Goal: Information Seeking & Learning: Learn about a topic

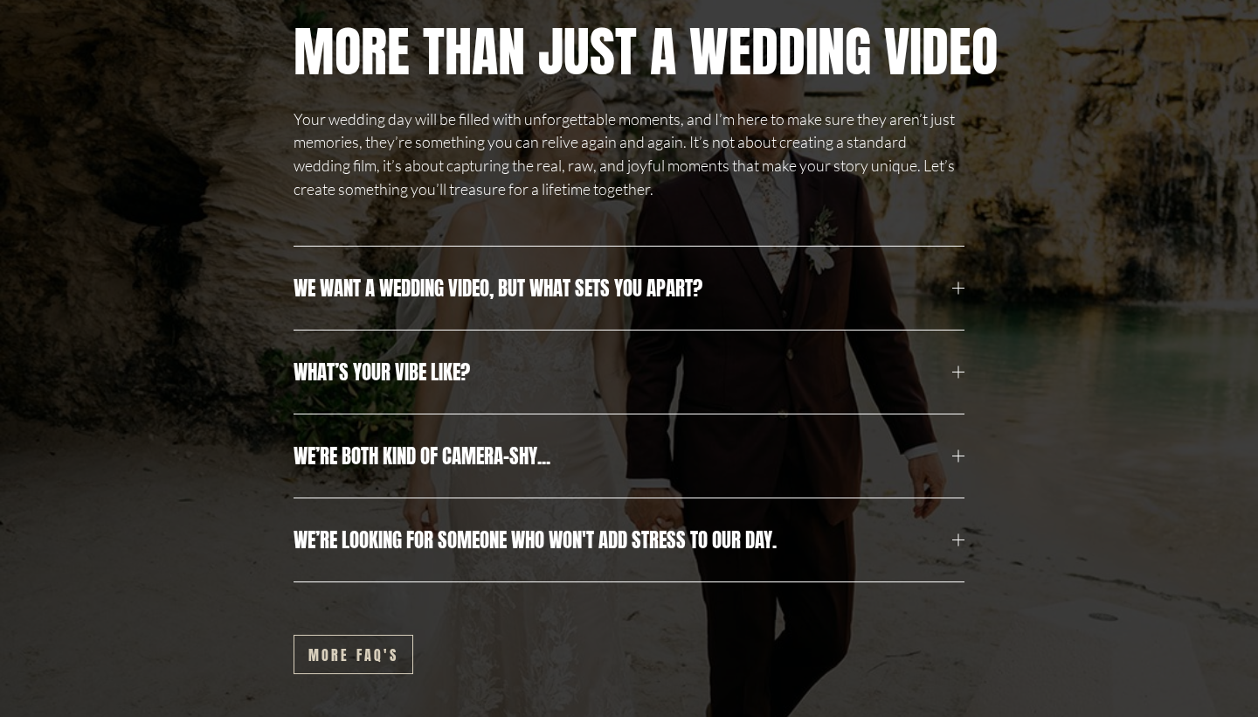
scroll to position [5737, 0]
click at [391, 294] on span "We want a wedding video, but what sets you apart?" at bounding box center [623, 287] width 659 height 31
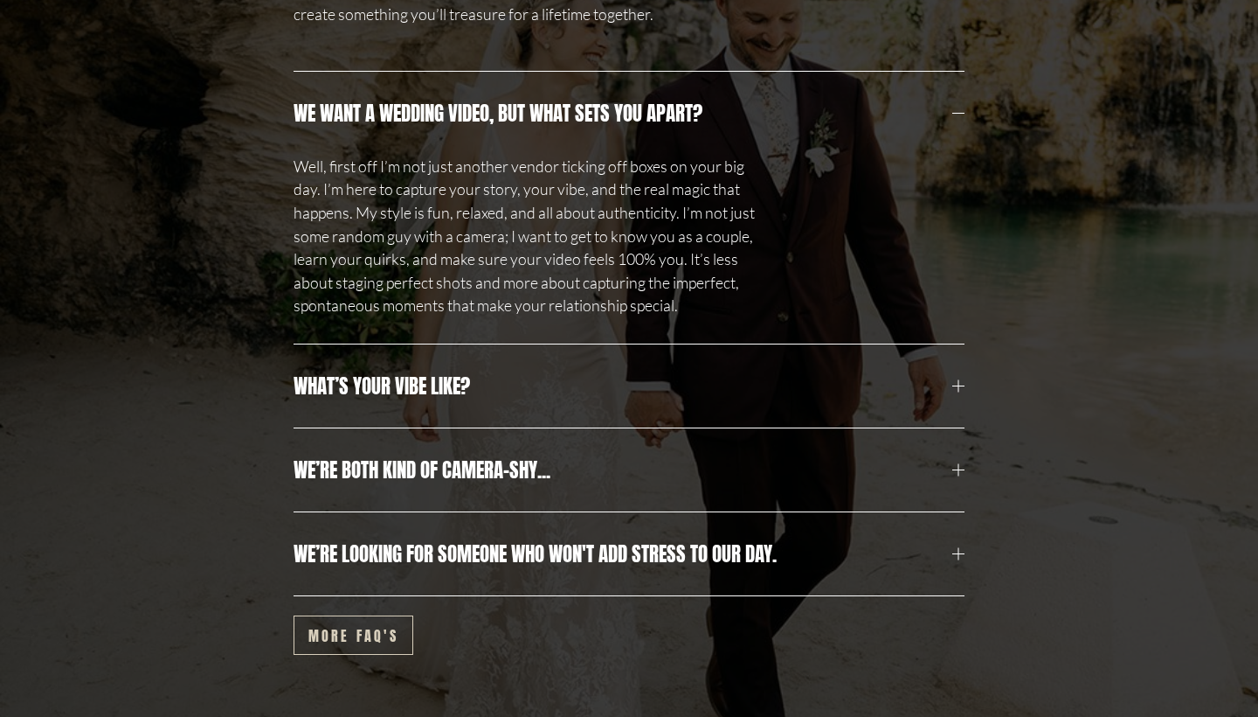
scroll to position [5916, 0]
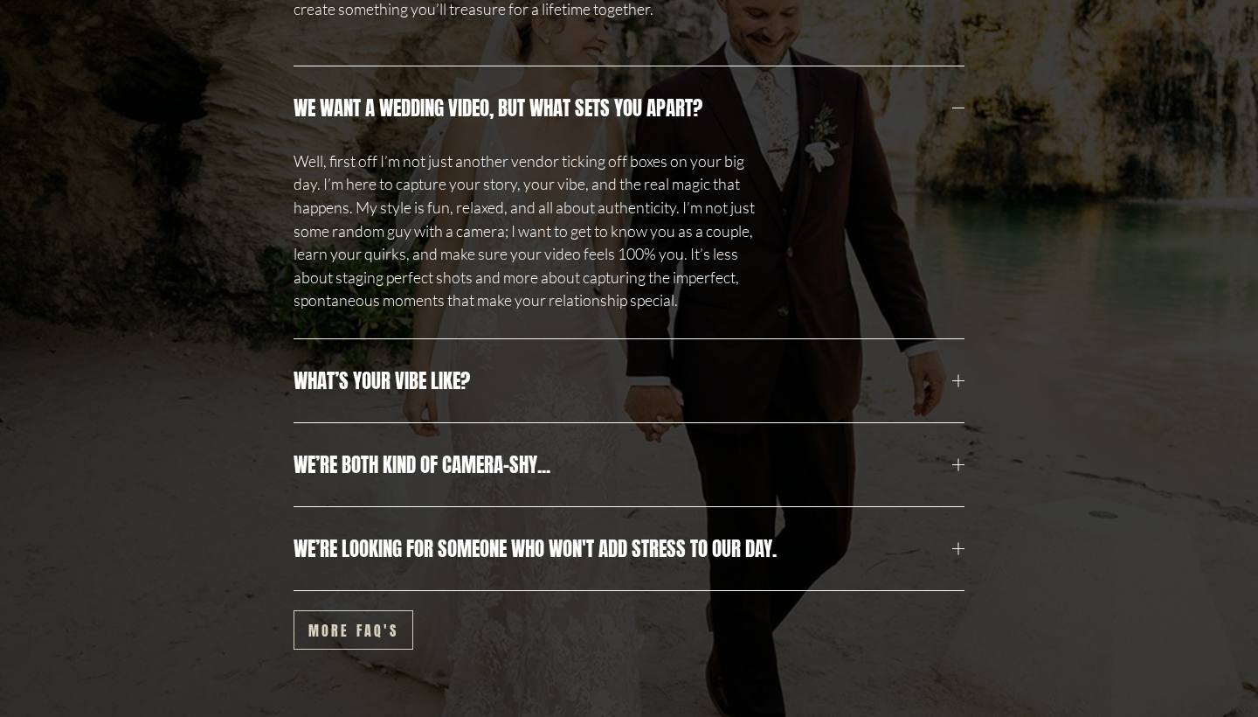
click at [386, 370] on span "What’s your vibe like?" at bounding box center [623, 380] width 659 height 31
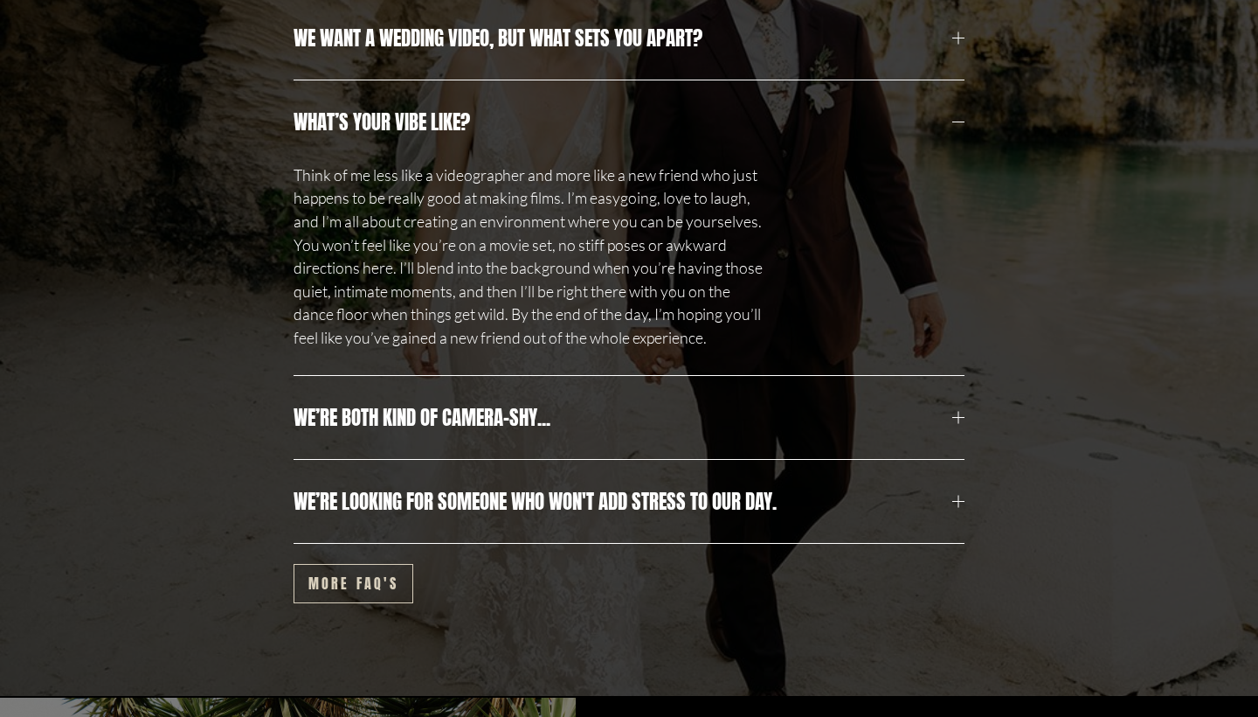
scroll to position [5986, 0]
click at [388, 402] on span "We’re both kind of camera-shy..." at bounding box center [623, 417] width 659 height 31
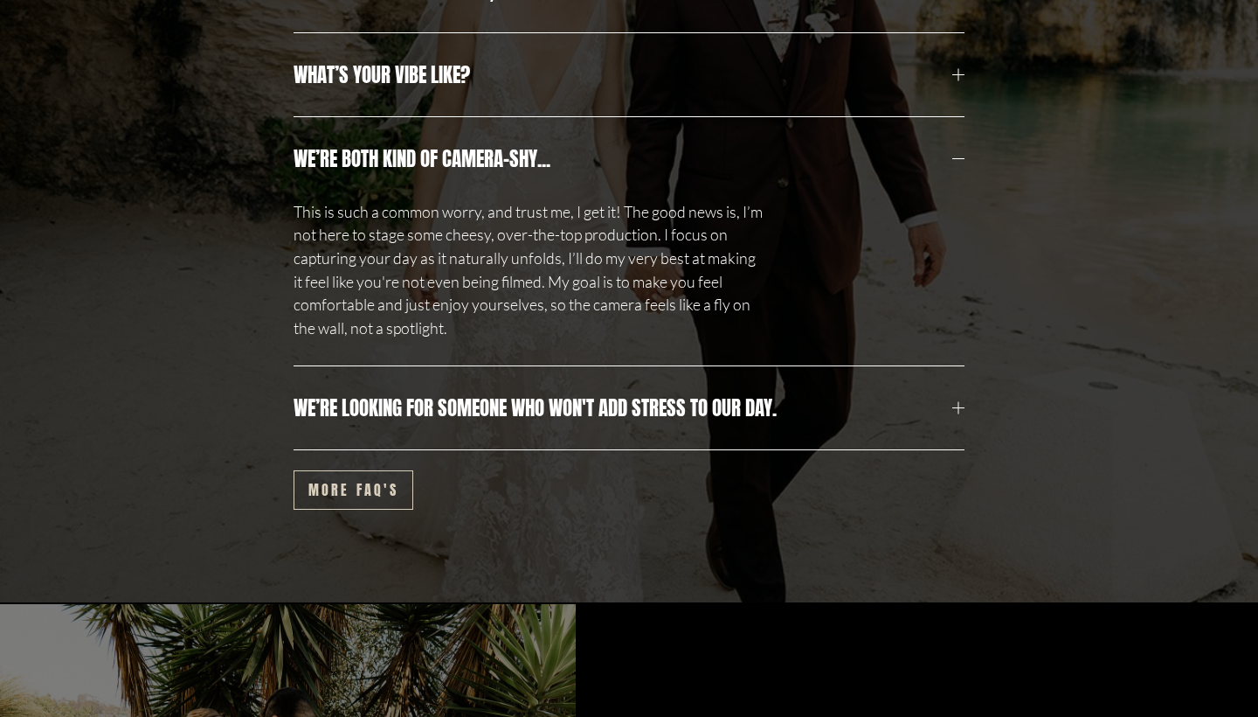
scroll to position [6033, 0]
click at [389, 412] on span "We’re looking for someone who won't add stress to our day." at bounding box center [623, 407] width 659 height 31
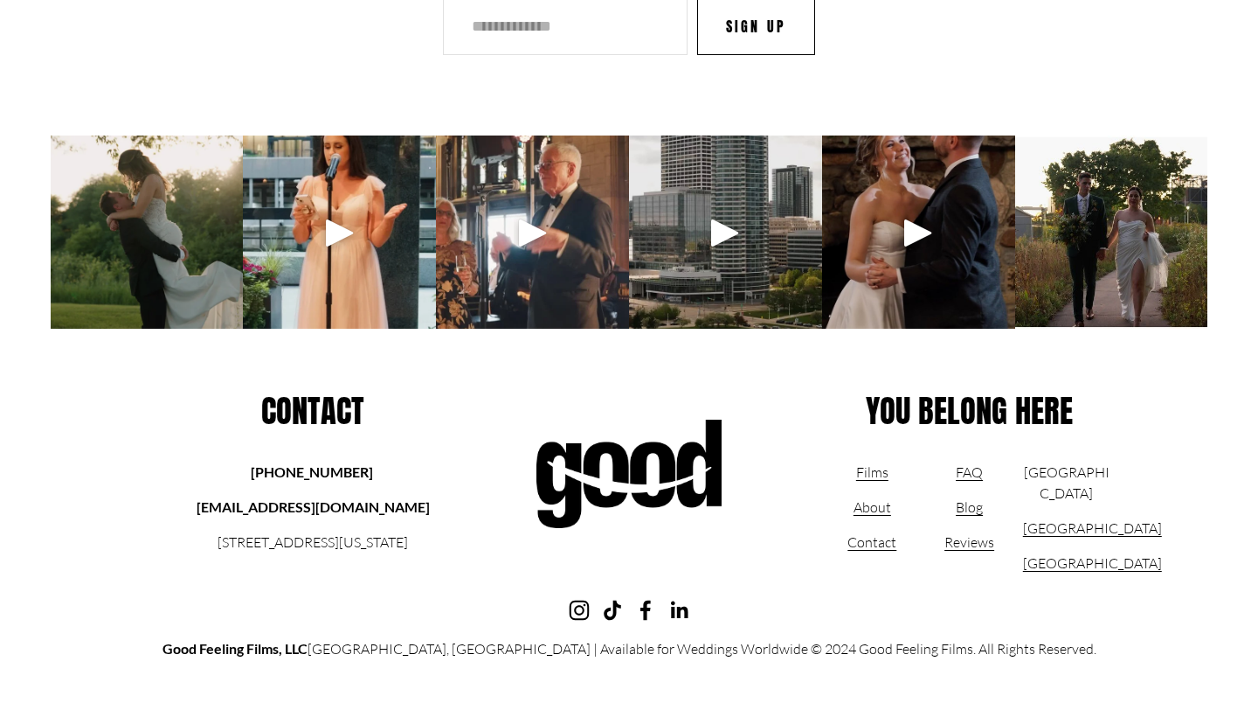
scroll to position [9607, 0]
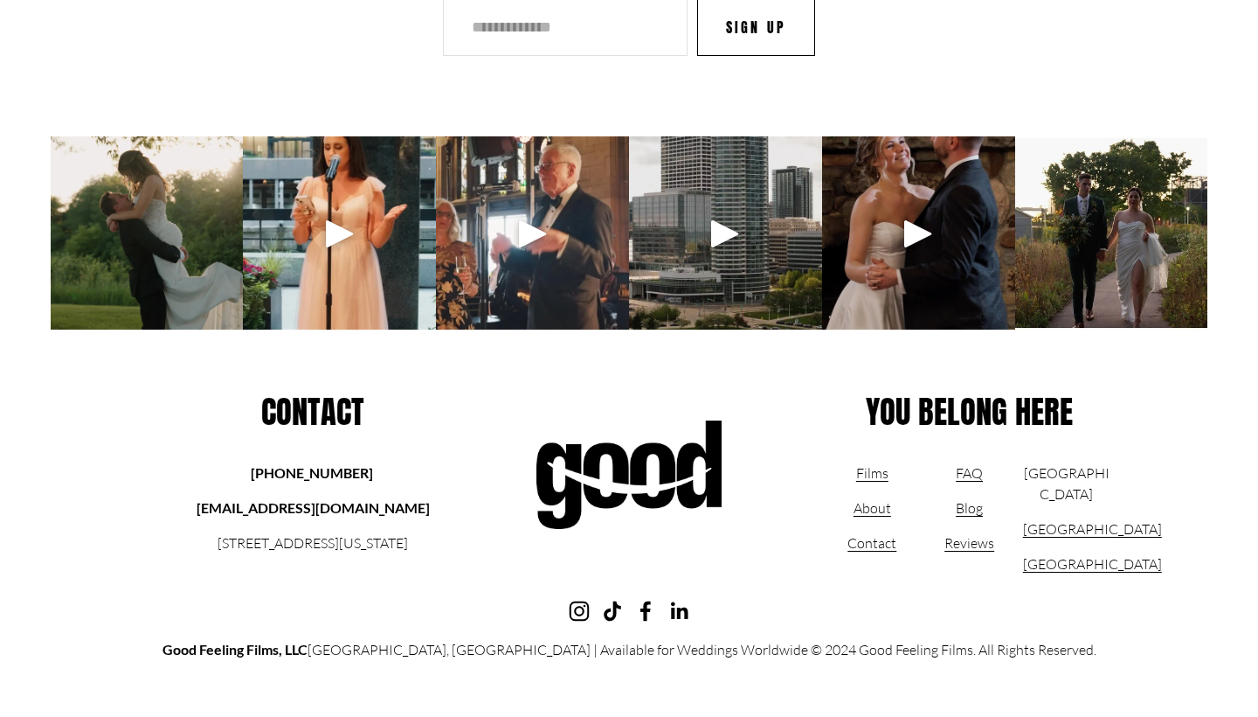
click at [969, 462] on link "FAQ" at bounding box center [969, 472] width 27 height 21
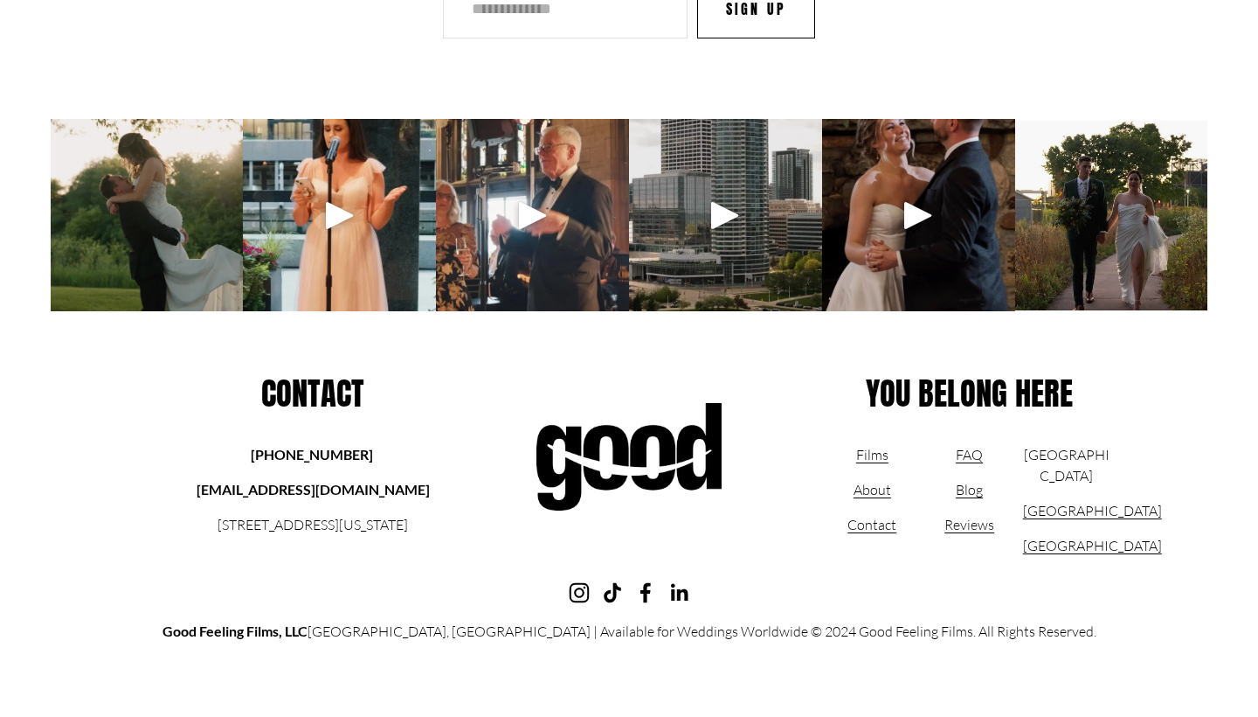
scroll to position [1690, 0]
click at [878, 488] on link "About" at bounding box center [873, 489] width 38 height 21
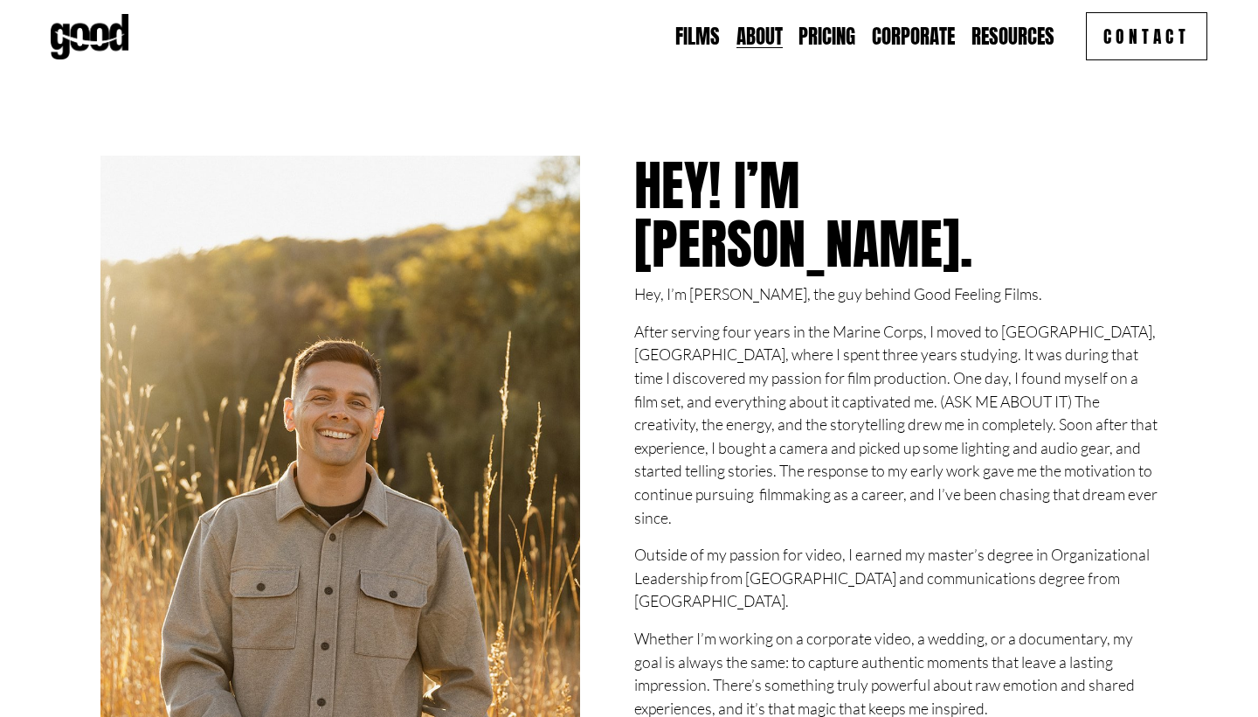
click at [822, 34] on link "Pricing" at bounding box center [827, 37] width 57 height 28
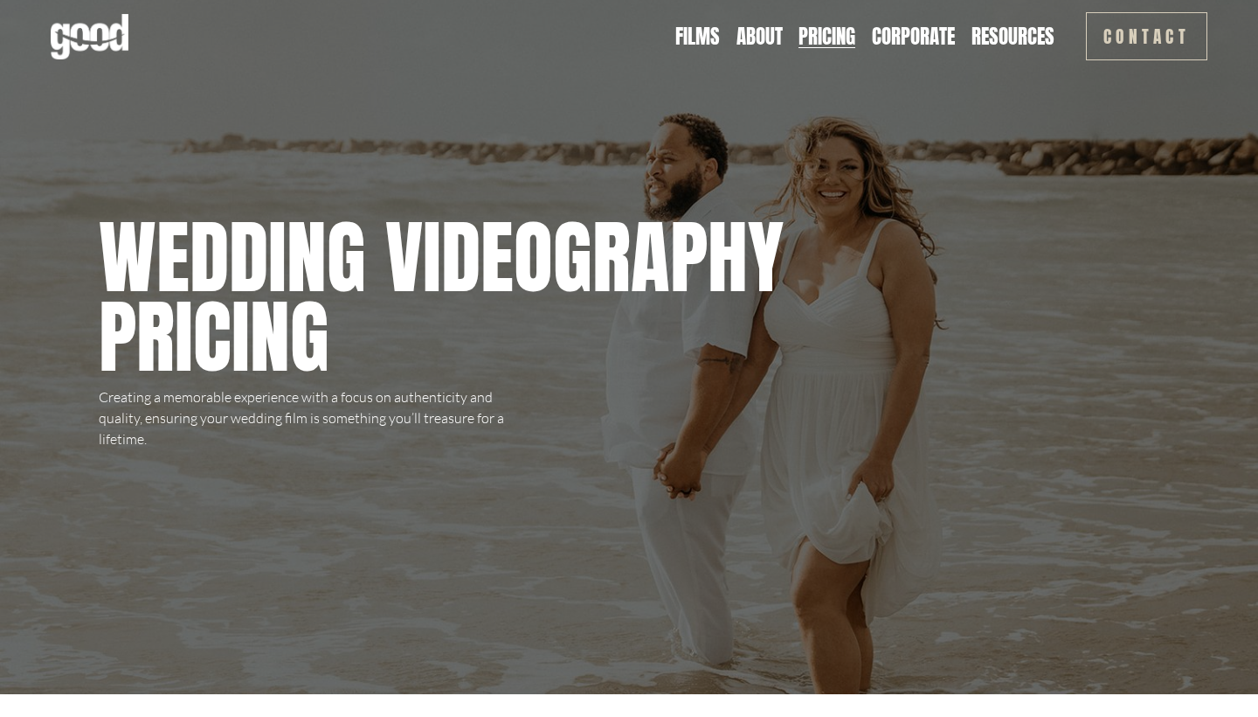
click at [924, 45] on link "Corporate" at bounding box center [913, 37] width 83 height 28
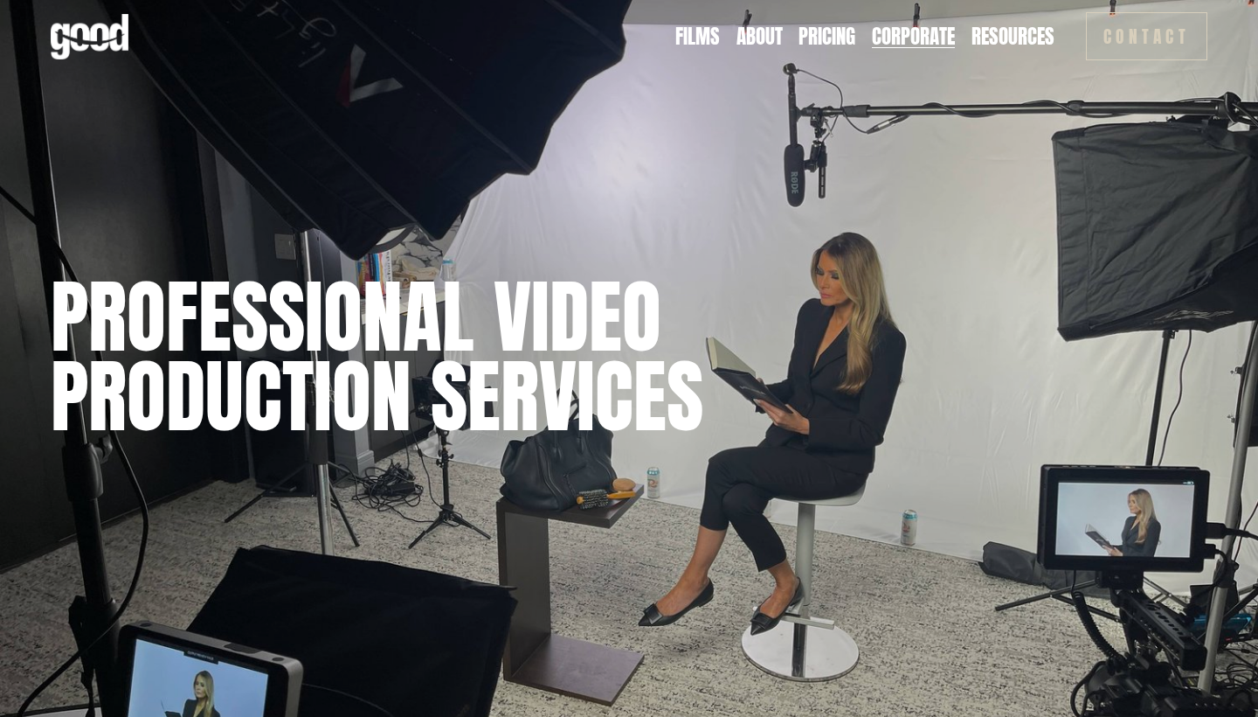
click at [751, 34] on link "About" at bounding box center [760, 37] width 46 height 28
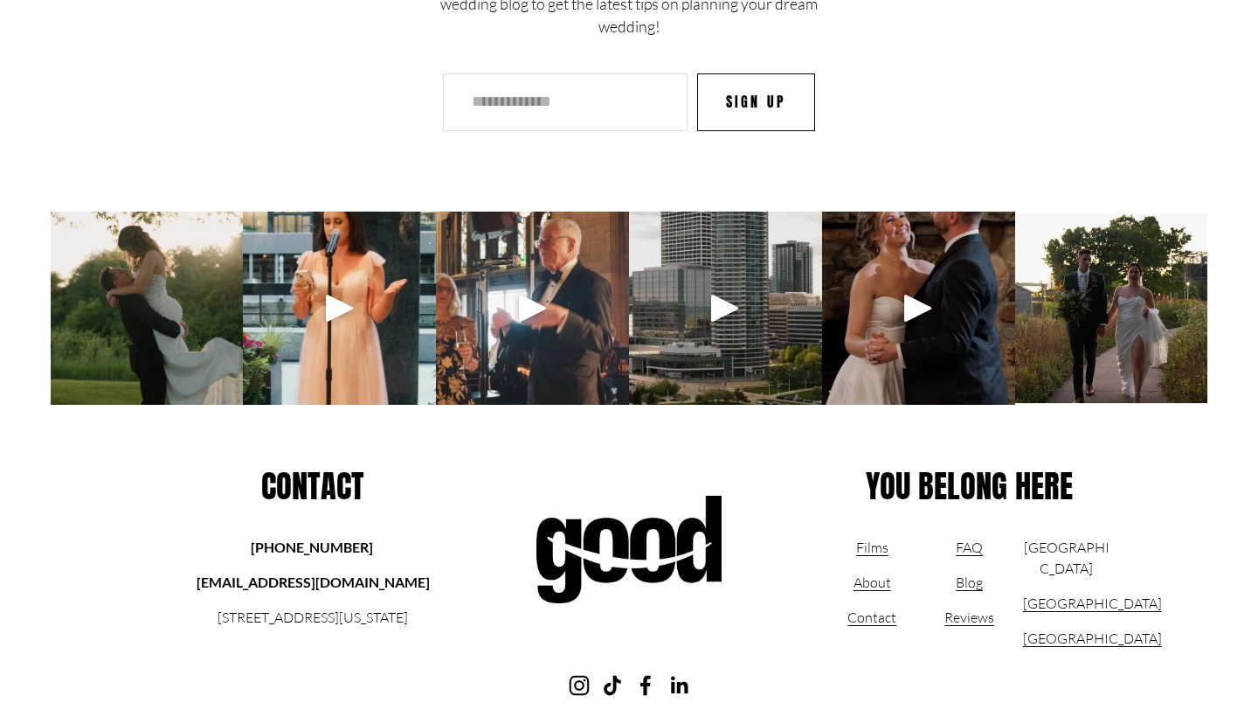
scroll to position [5394, 0]
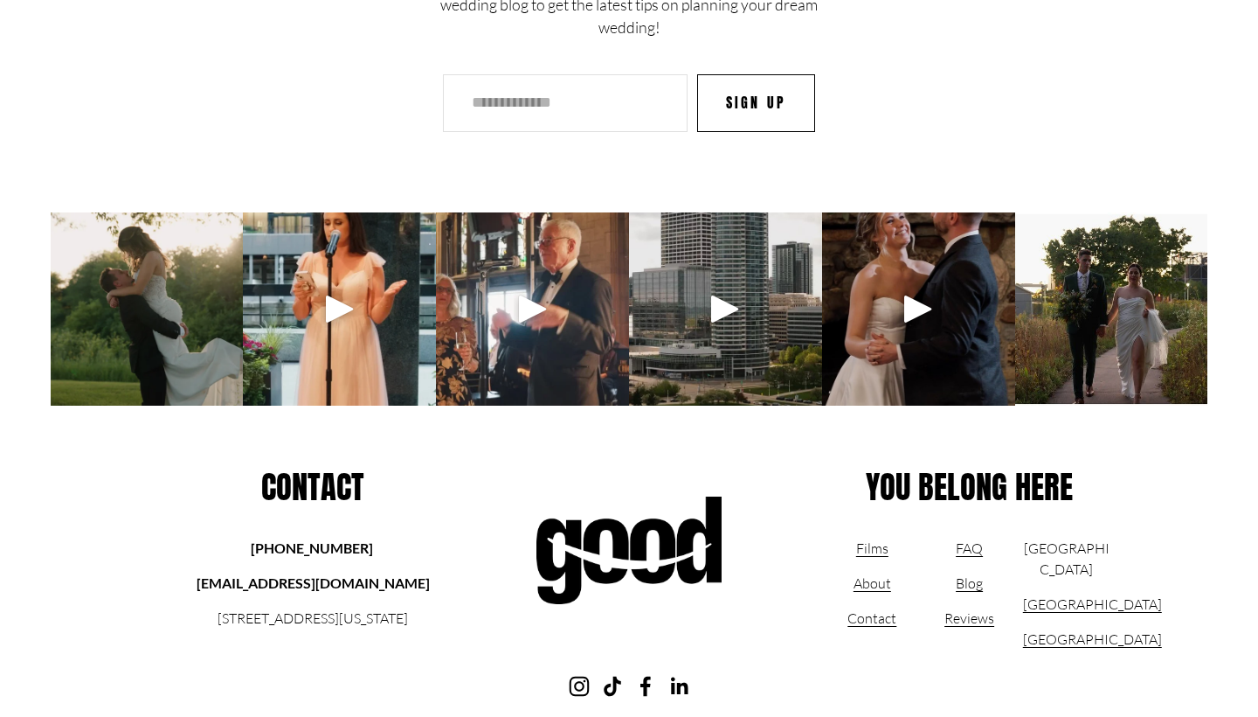
click at [978, 572] on link "Blog" at bounding box center [969, 582] width 27 height 21
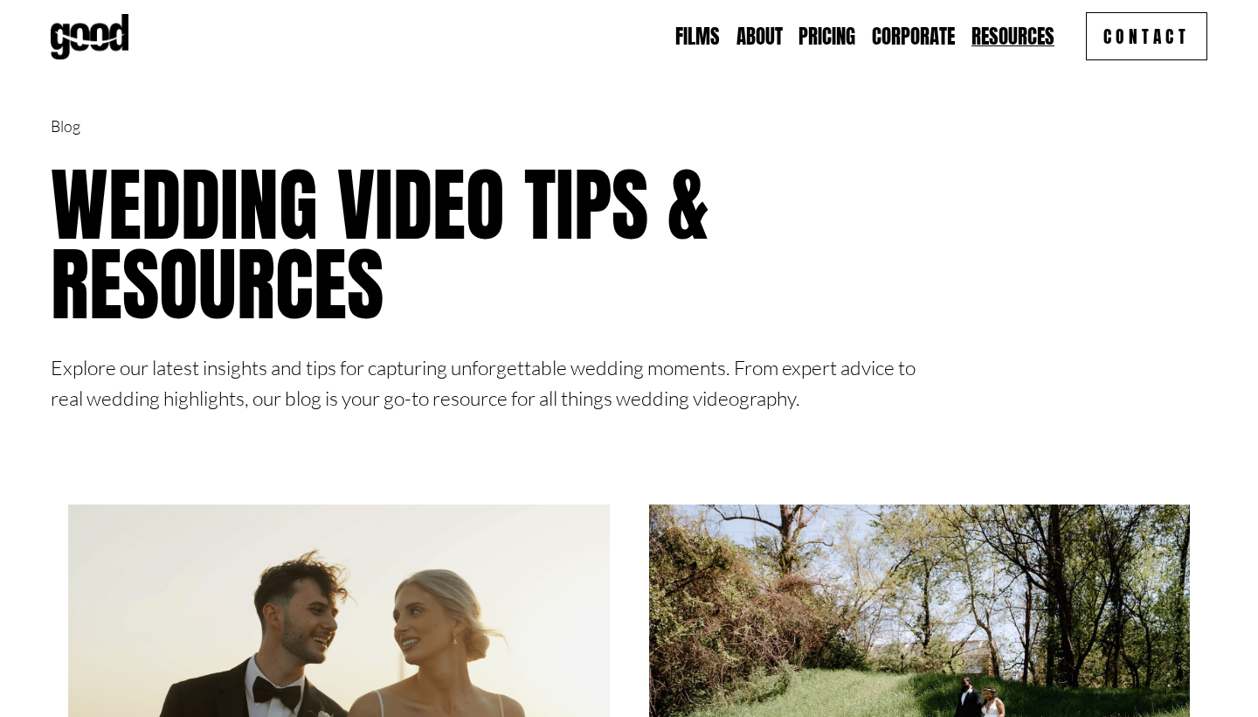
click at [695, 39] on link "Films" at bounding box center [697, 37] width 45 height 28
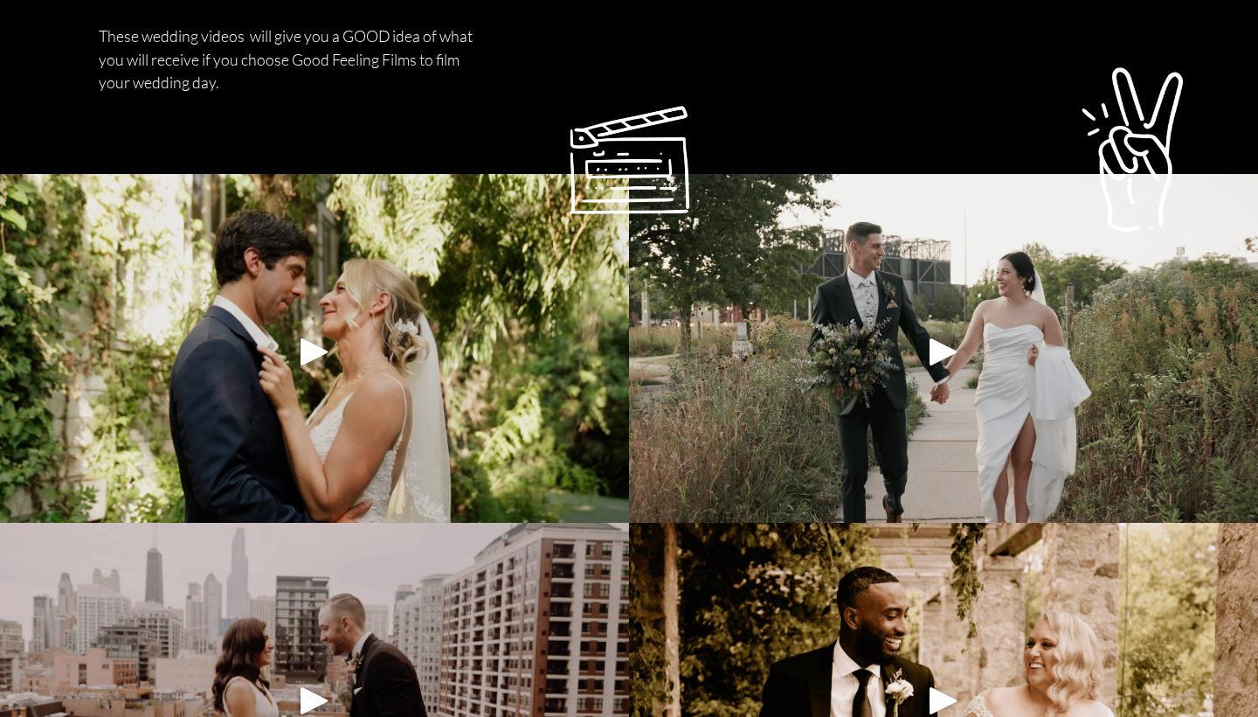
scroll to position [1064, 0]
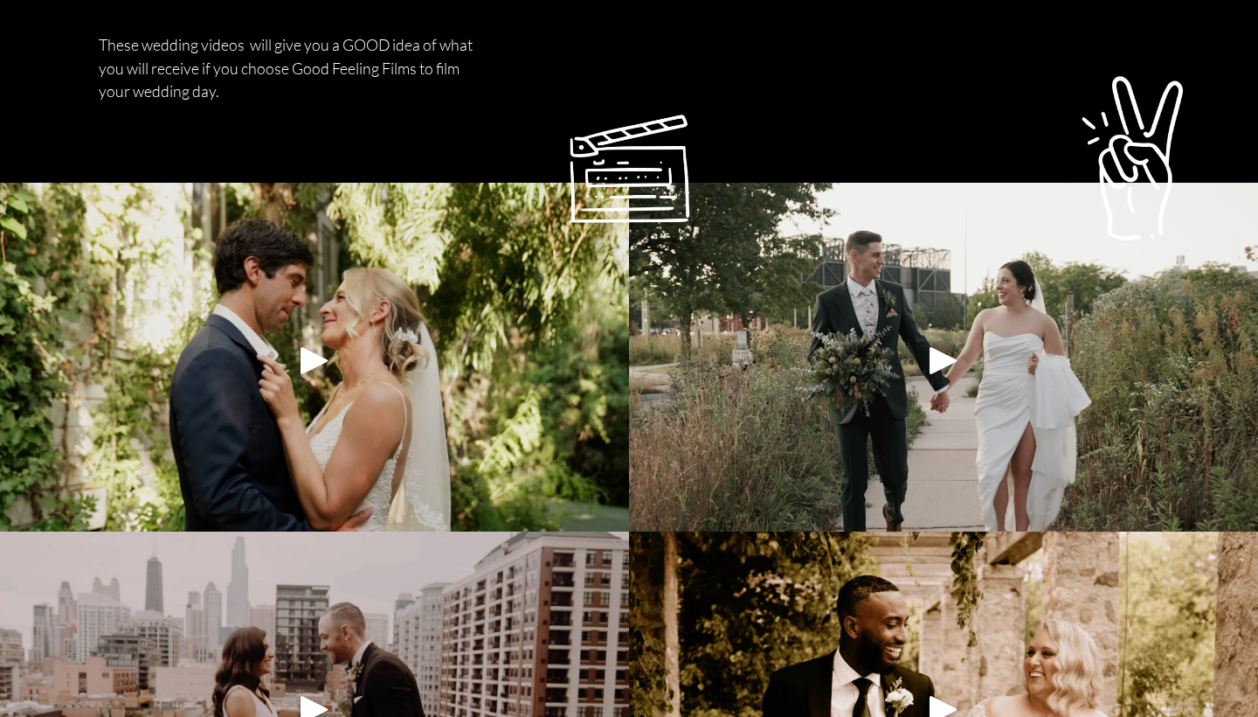
click at [314, 361] on div "Play" at bounding box center [315, 360] width 42 height 42
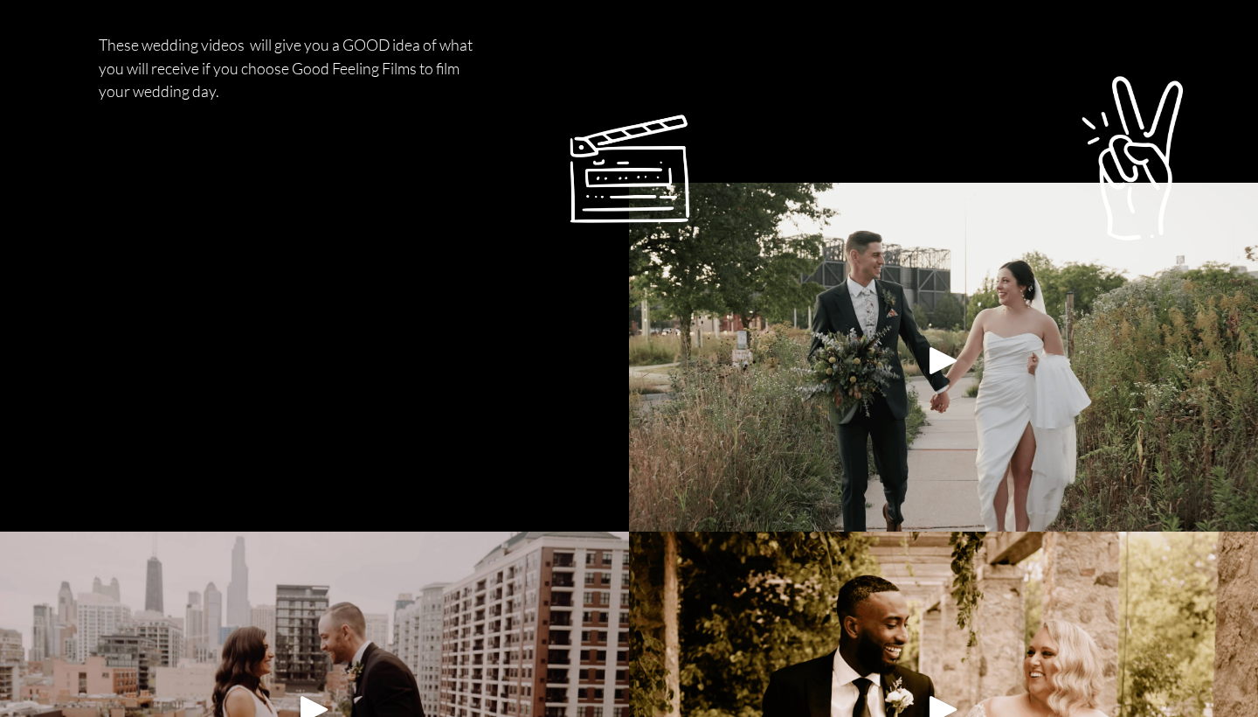
click at [938, 345] on div "Play" at bounding box center [944, 360] width 42 height 42
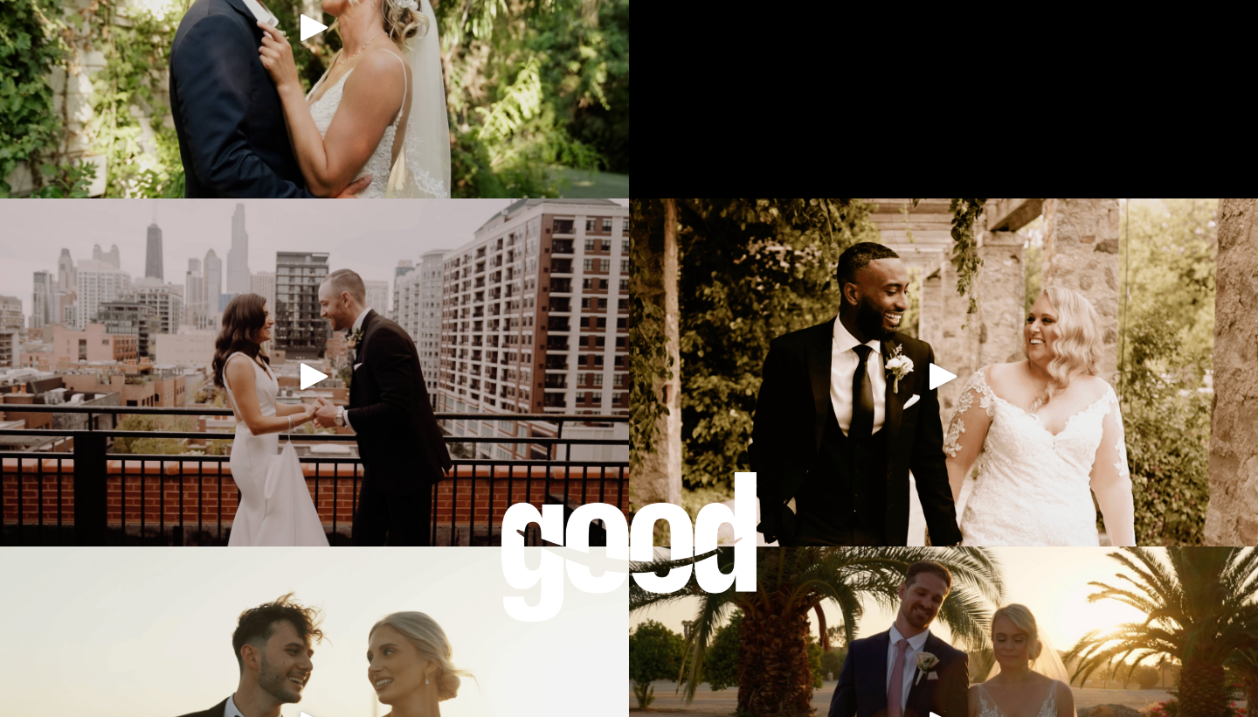
scroll to position [1398, 0]
click at [267, 419] on div at bounding box center [314, 375] width 629 height 356
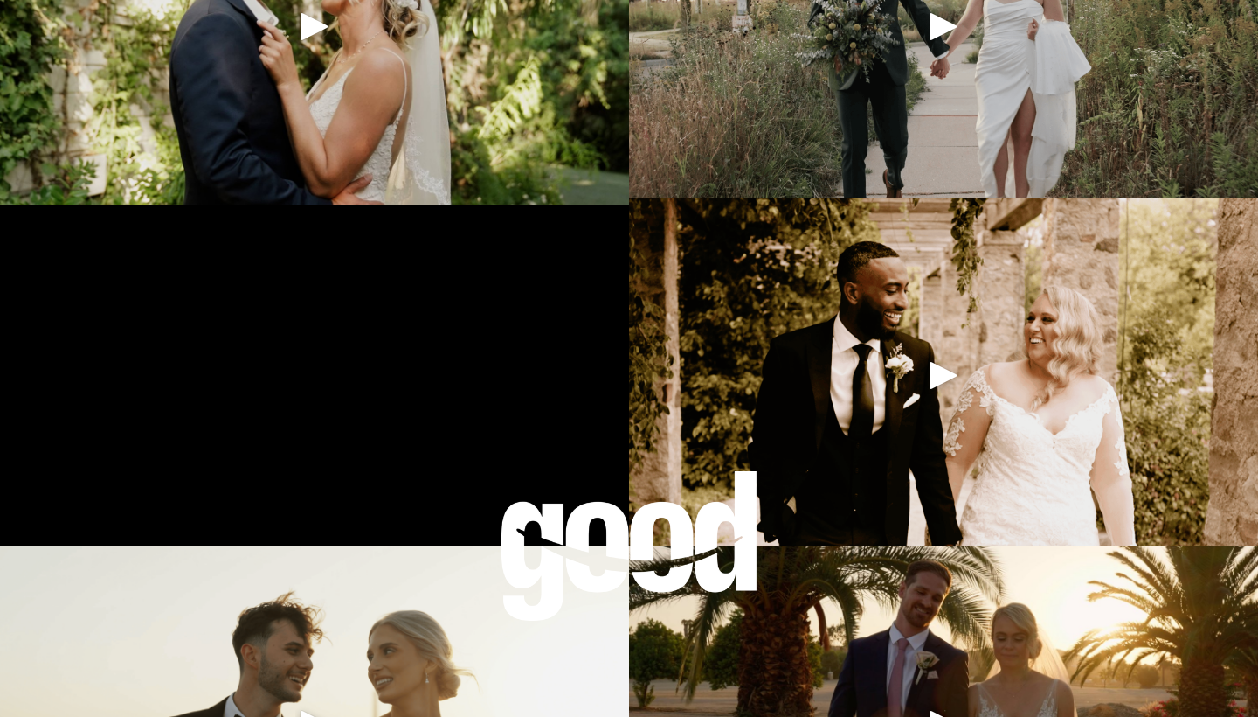
click at [842, 414] on div at bounding box center [943, 375] width 629 height 356
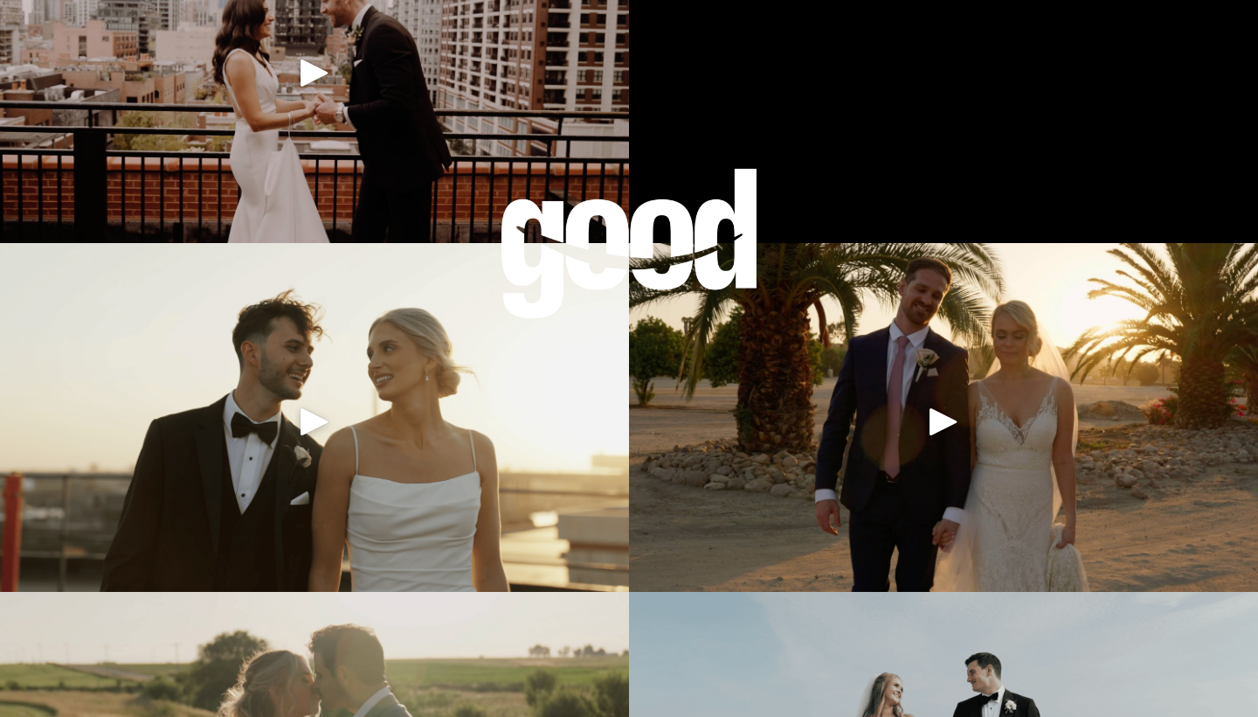
scroll to position [1756, 0]
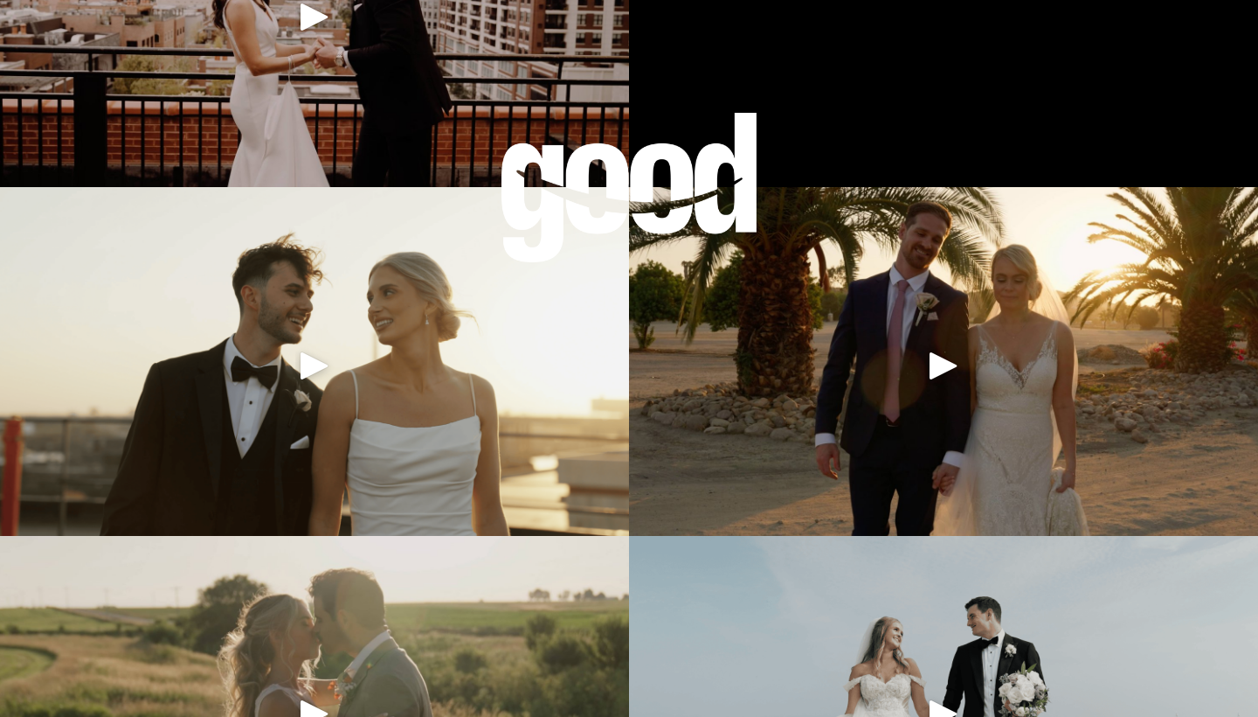
click at [302, 357] on div "Play" at bounding box center [315, 365] width 42 height 42
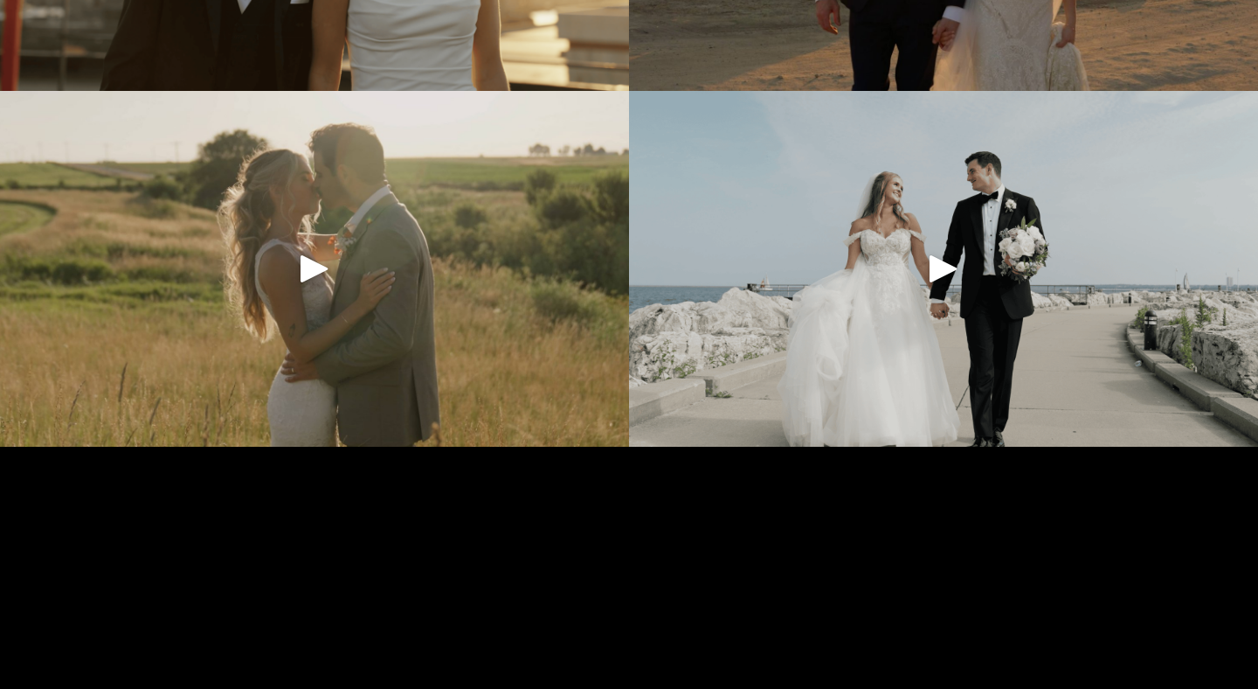
scroll to position [2267, 0]
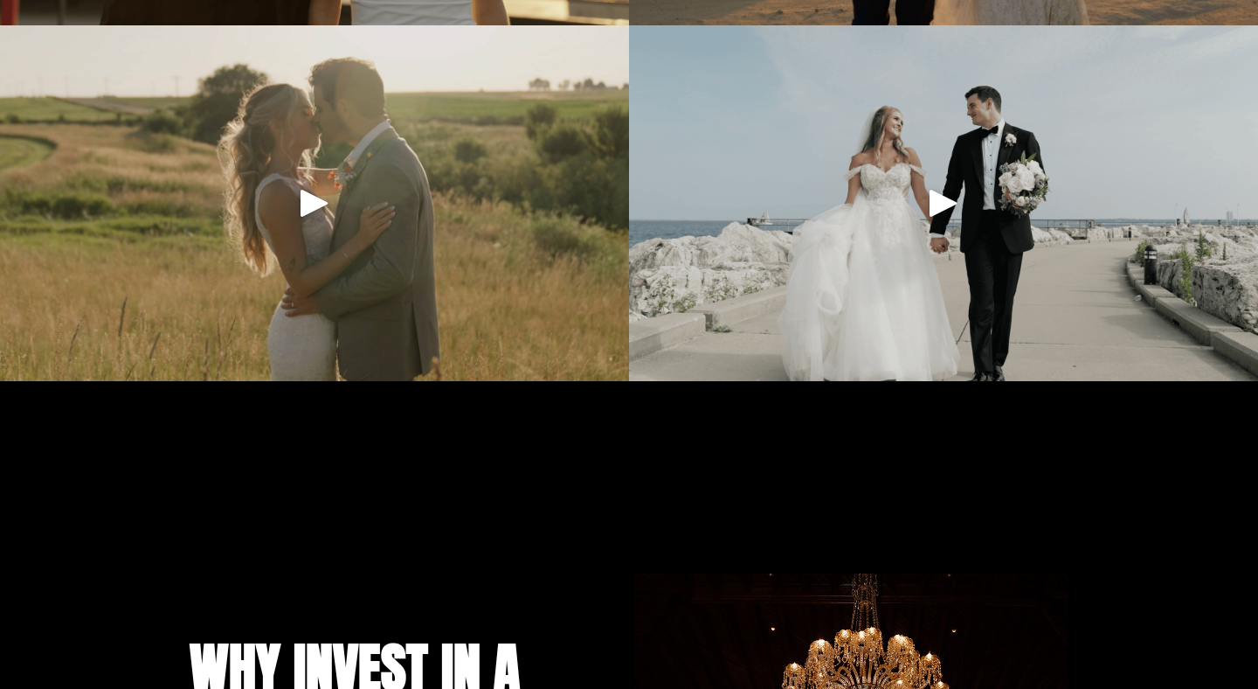
click at [347, 240] on div at bounding box center [314, 203] width 629 height 356
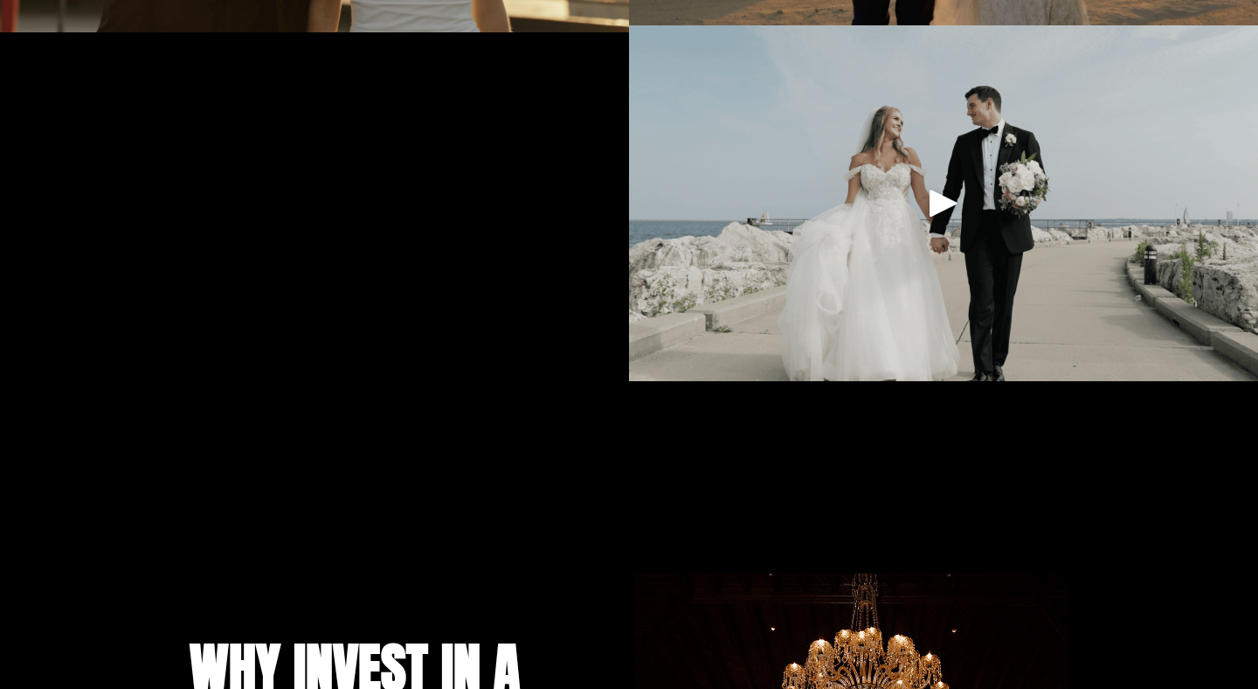
click at [904, 217] on div at bounding box center [943, 203] width 629 height 356
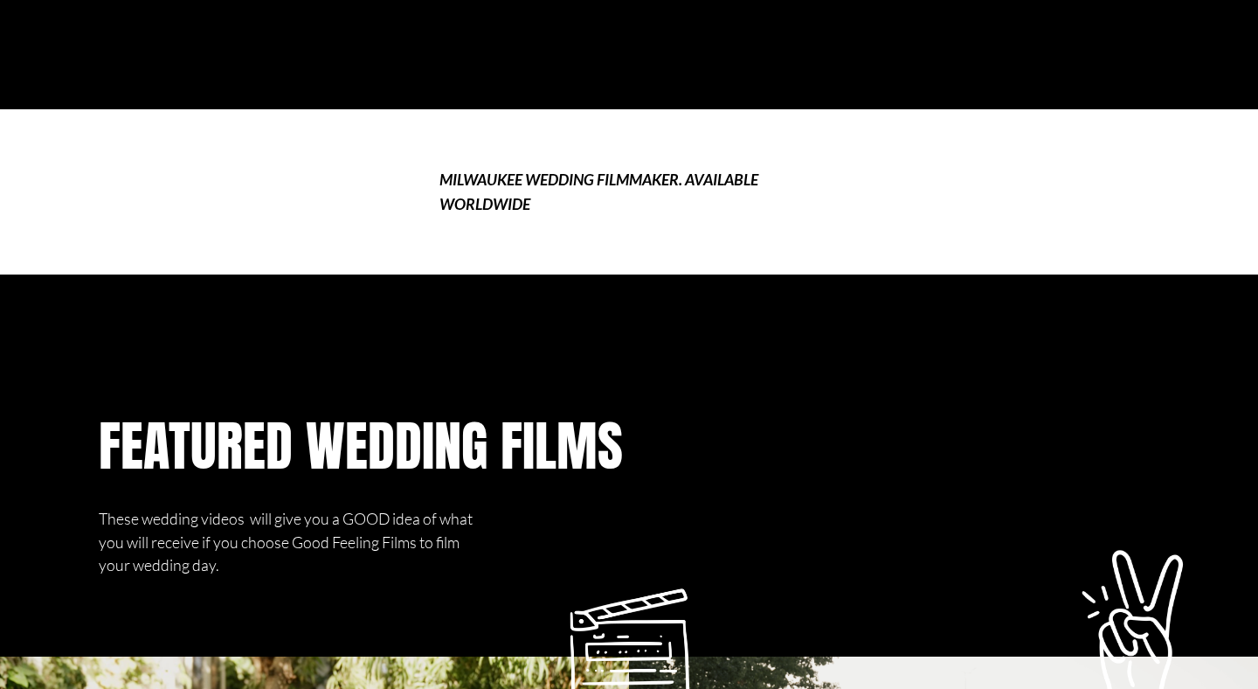
scroll to position [979, 0]
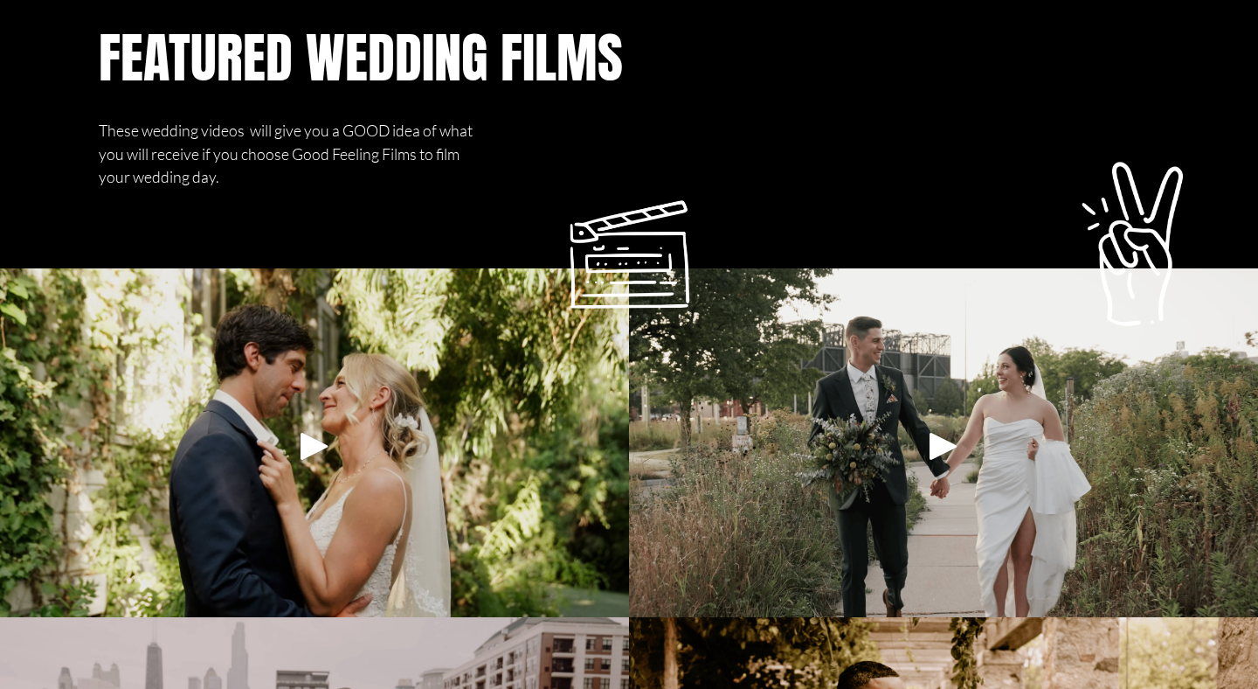
click at [298, 451] on div "Play" at bounding box center [315, 446] width 42 height 42
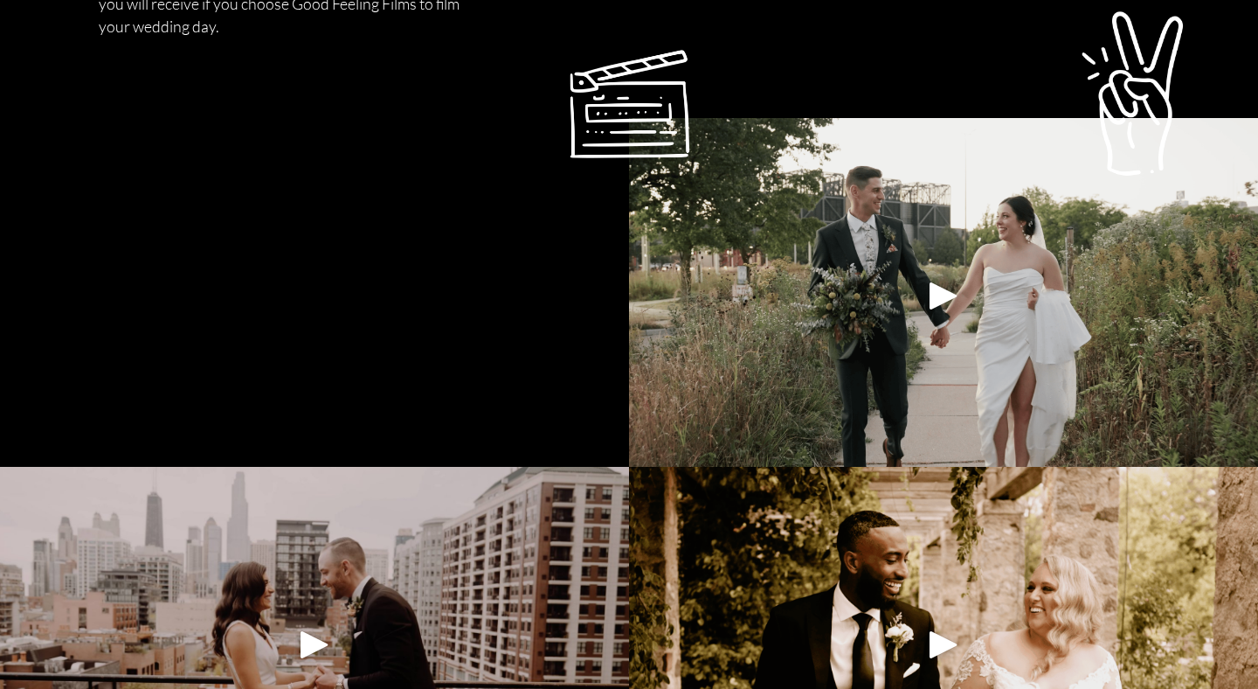
scroll to position [1132, 0]
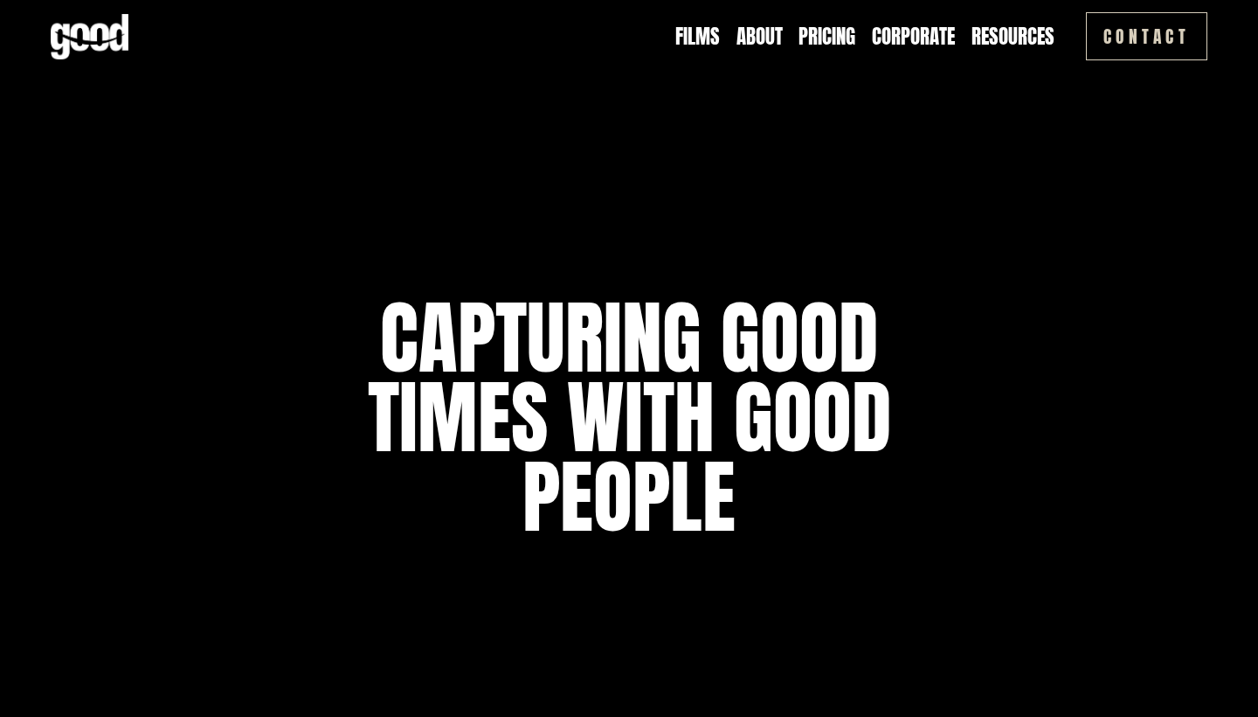
click at [809, 37] on link "Pricing" at bounding box center [827, 37] width 57 height 28
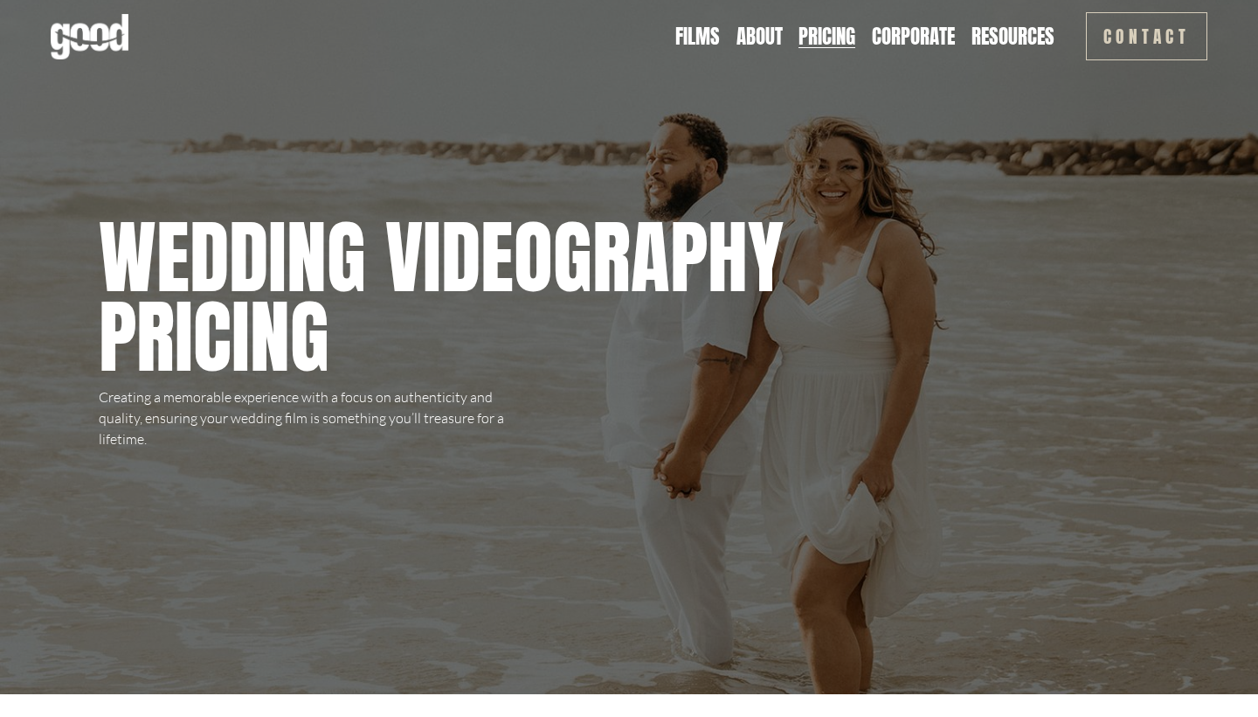
click at [761, 38] on link "About" at bounding box center [760, 37] width 46 height 28
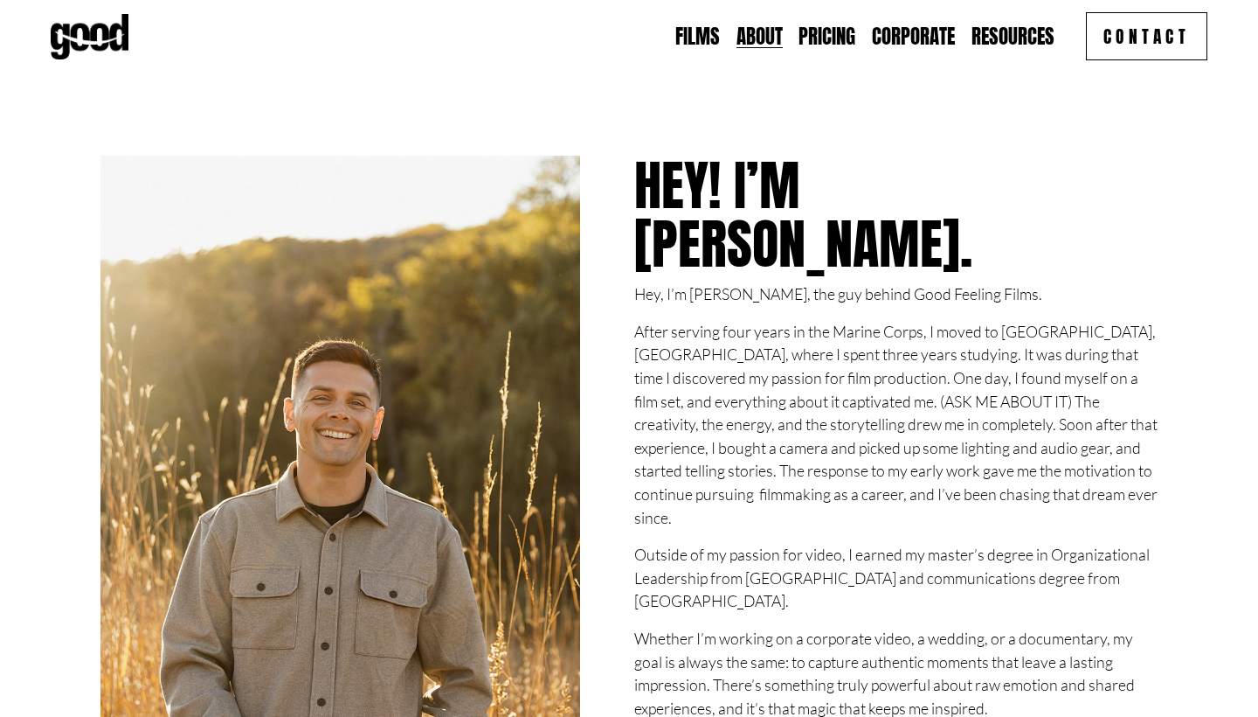
click at [701, 38] on link "Films" at bounding box center [697, 37] width 45 height 28
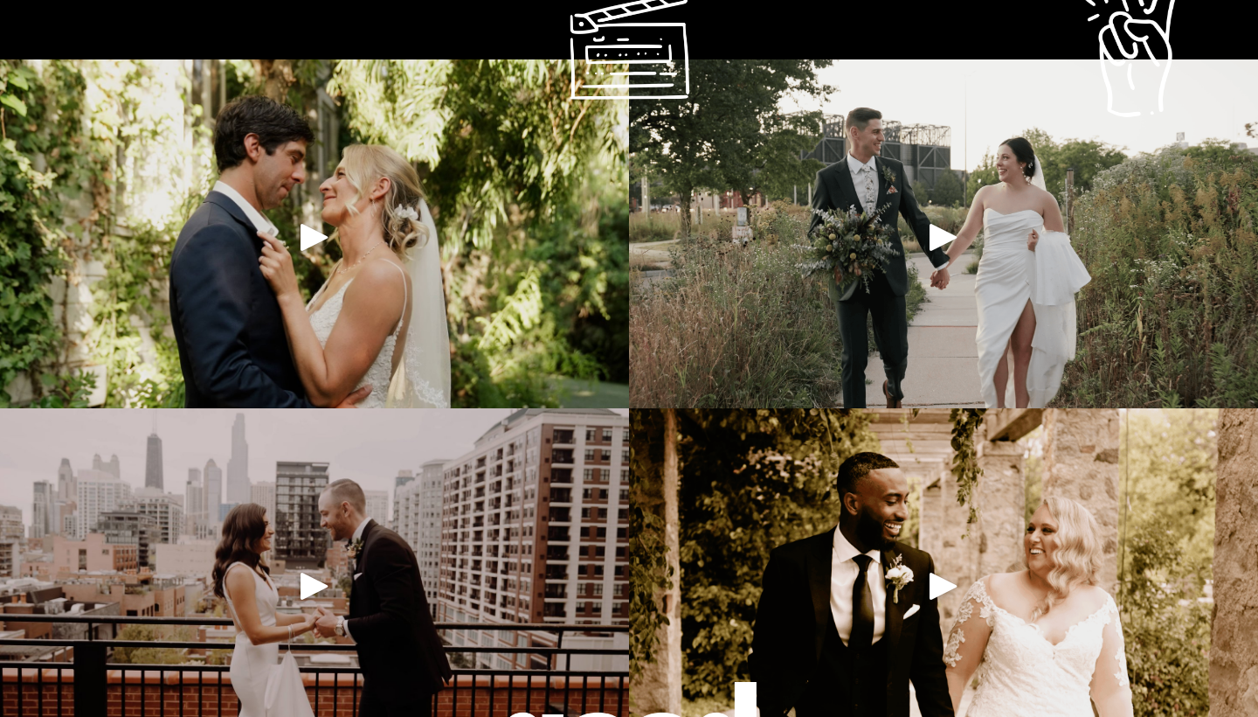
scroll to position [1023, 0]
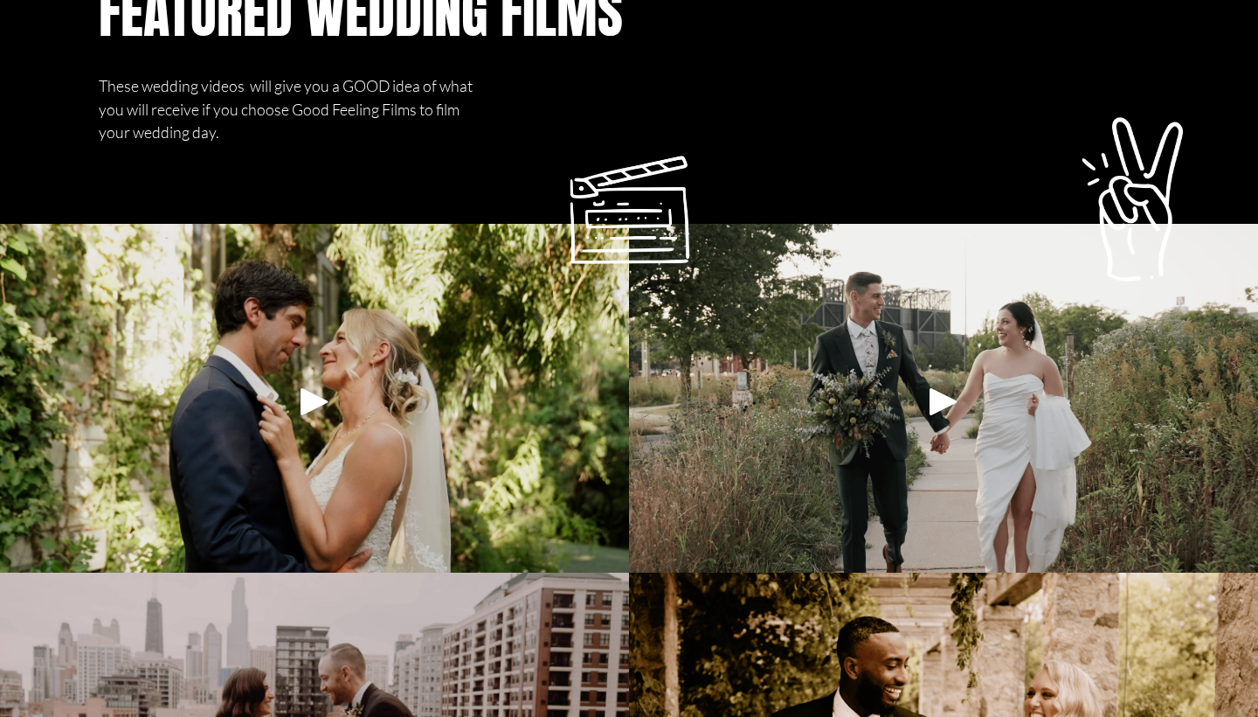
click at [308, 399] on div "Play" at bounding box center [315, 401] width 42 height 42
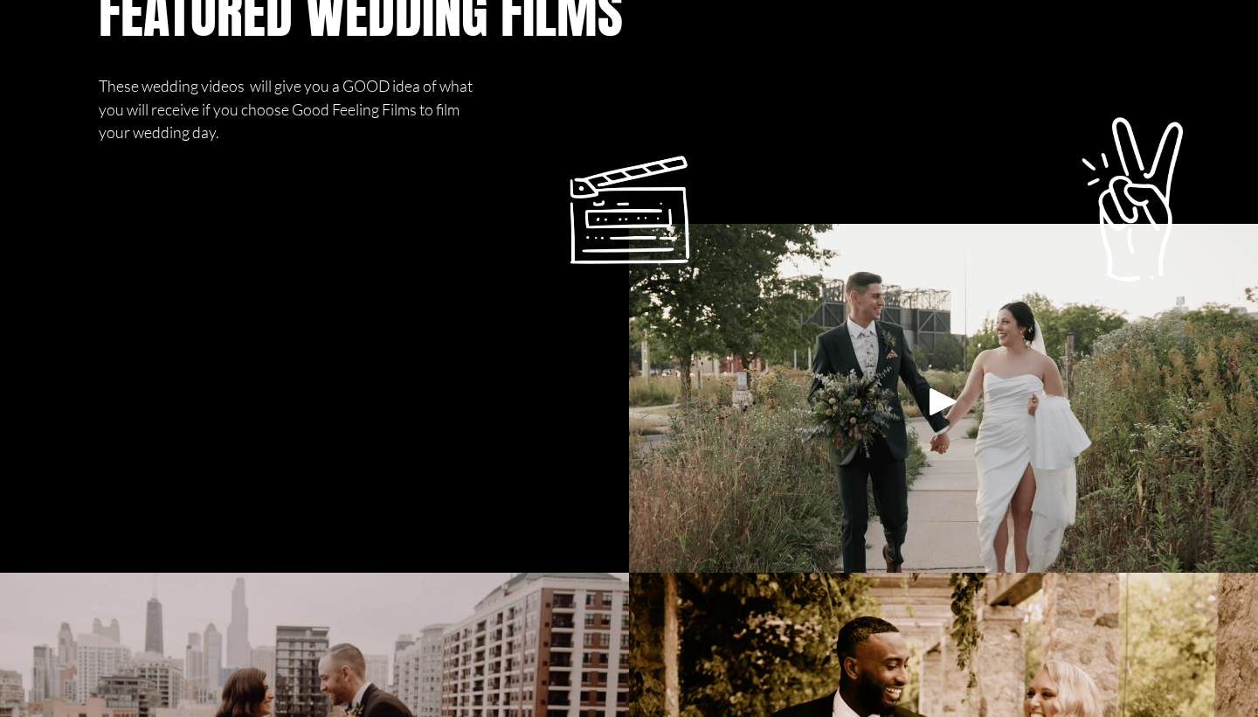
click at [945, 340] on div at bounding box center [943, 402] width 629 height 356
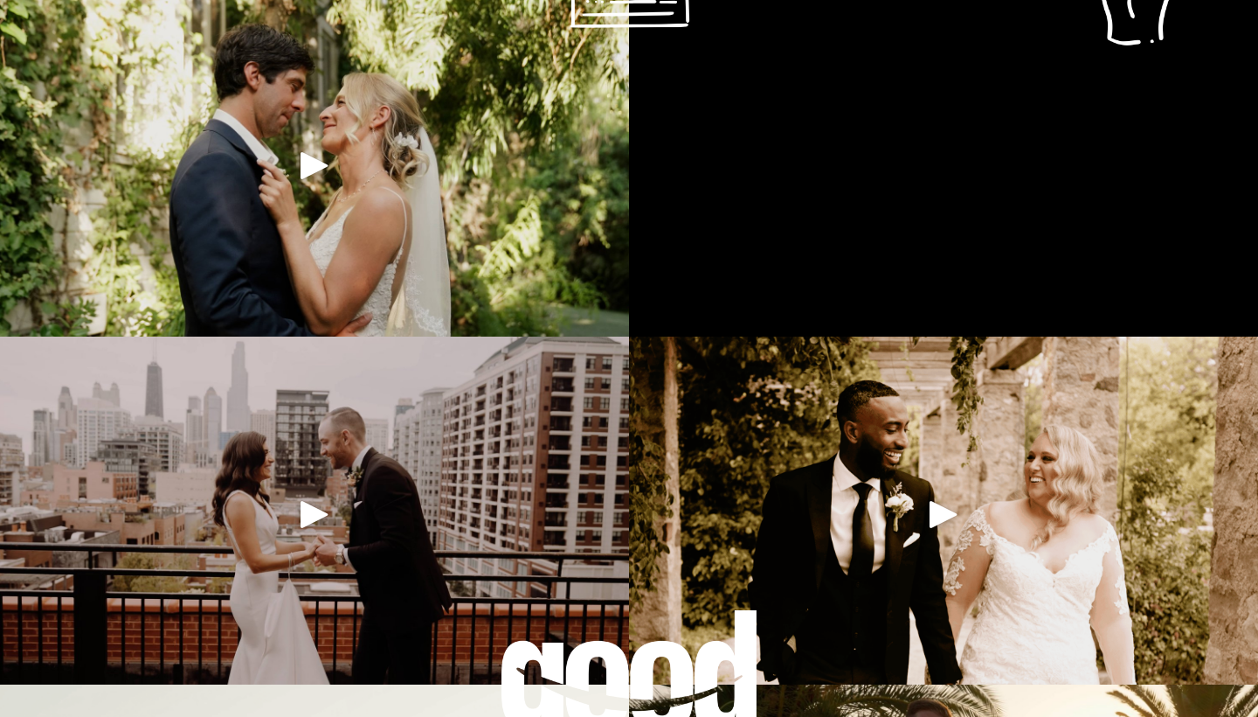
scroll to position [1277, 0]
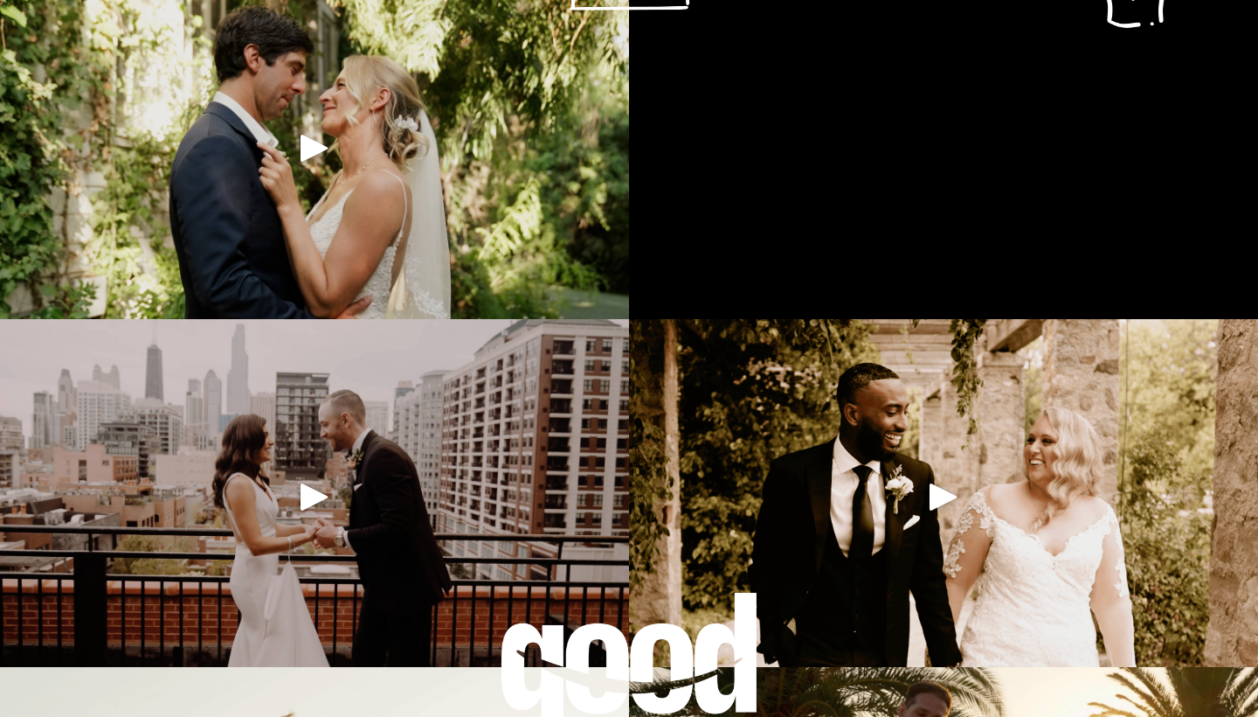
click at [308, 513] on div "Play" at bounding box center [315, 496] width 42 height 42
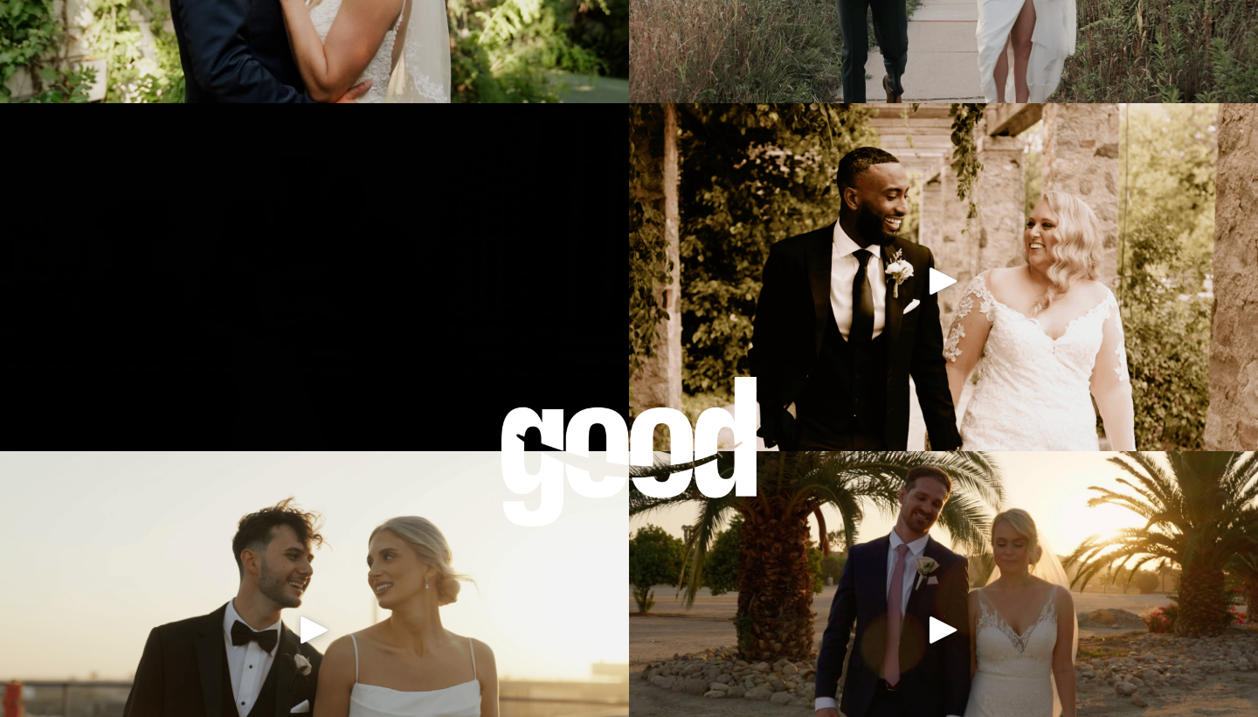
scroll to position [1492, 0]
click at [351, 544] on div at bounding box center [314, 629] width 629 height 356
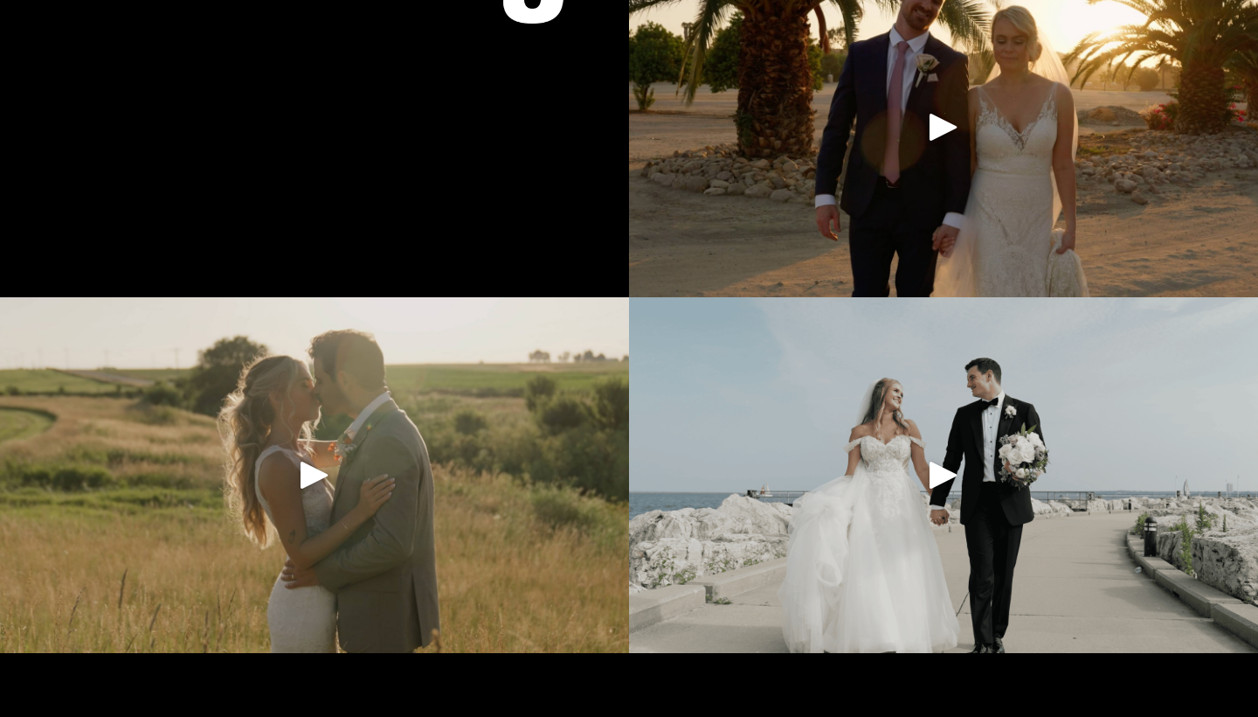
scroll to position [2162, 0]
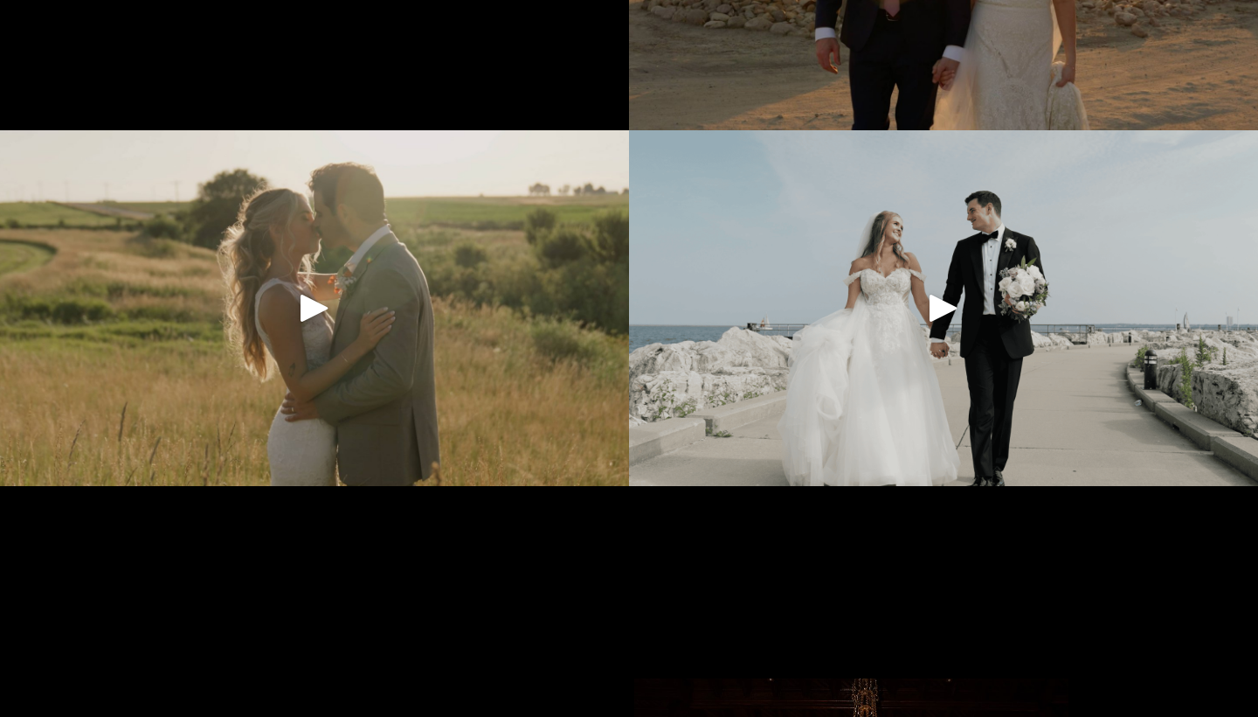
click at [328, 301] on div "Play" at bounding box center [315, 308] width 42 height 42
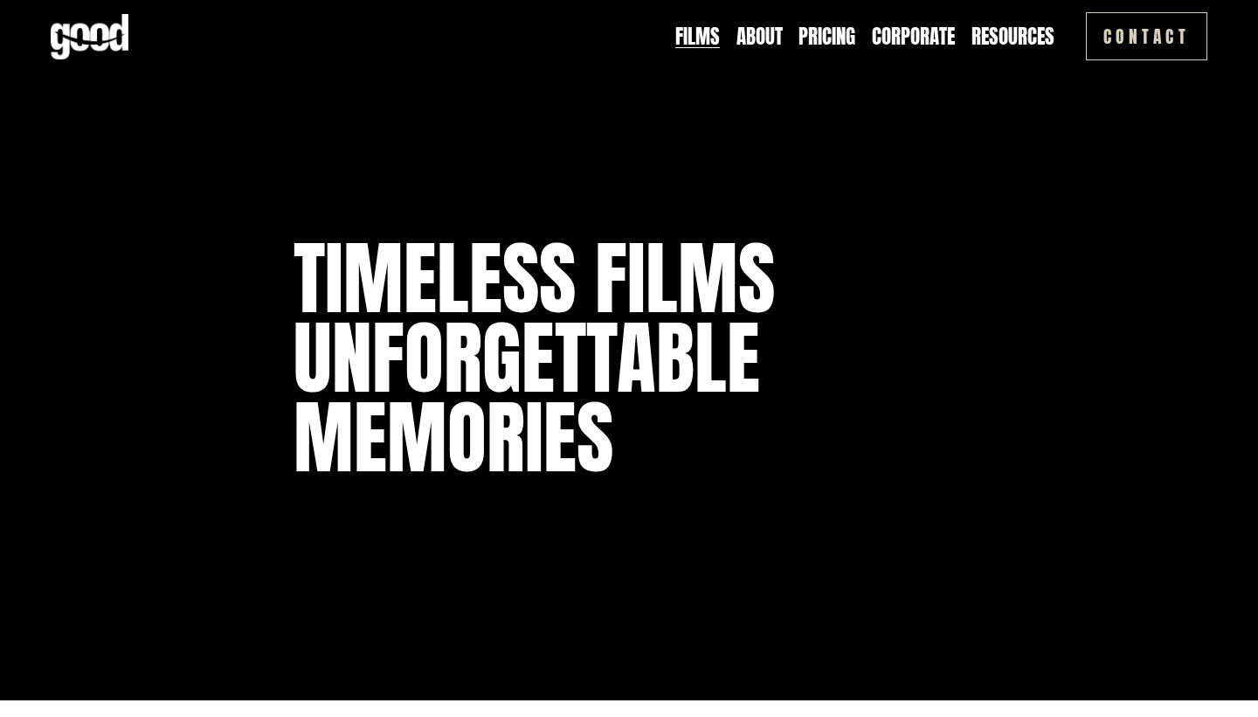
scroll to position [0, 0]
click at [764, 41] on link "About" at bounding box center [760, 37] width 46 height 28
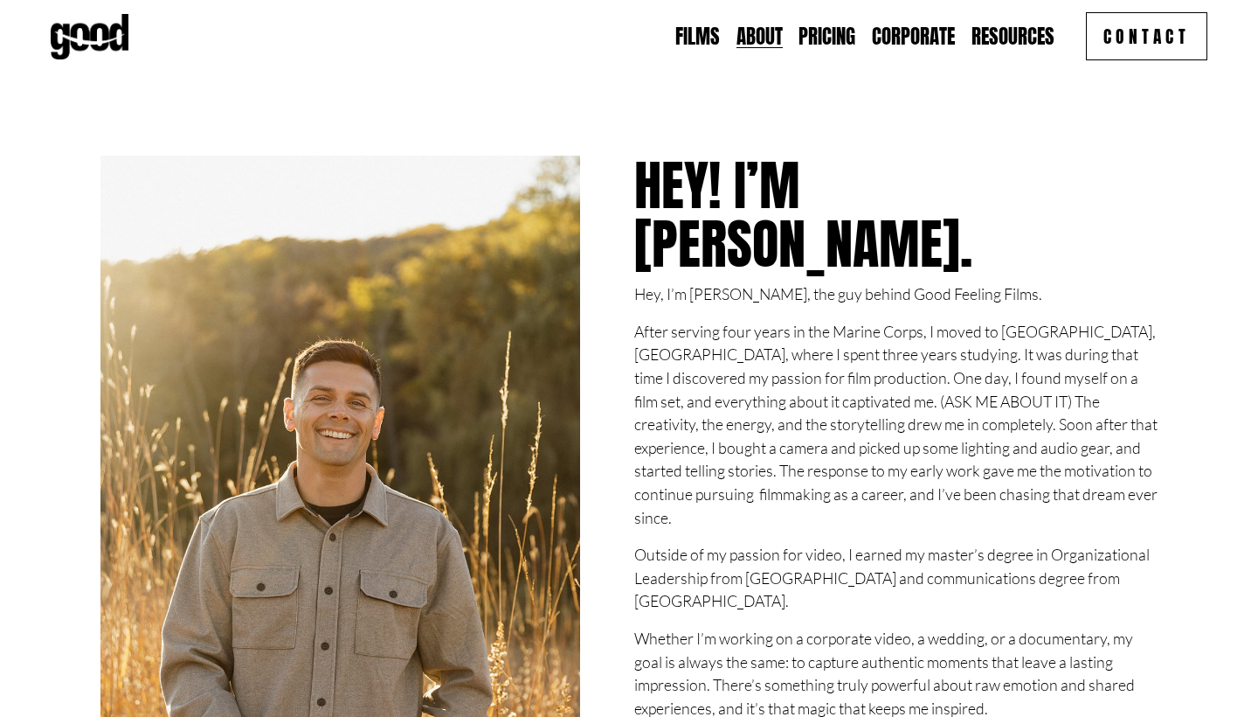
drag, startPoint x: 806, startPoint y: 550, endPoint x: 749, endPoint y: 626, distance: 94.9
click at [749, 626] on div "Hey, I’m [PERSON_NAME], the guy behind Good Feeling Films. After serving four y…" at bounding box center [895, 607] width 523 height 651
click at [972, 320] on p "After serving four years in the Marine Corps, I moved to Sydney, Australia, whe…" at bounding box center [895, 424] width 523 height 209
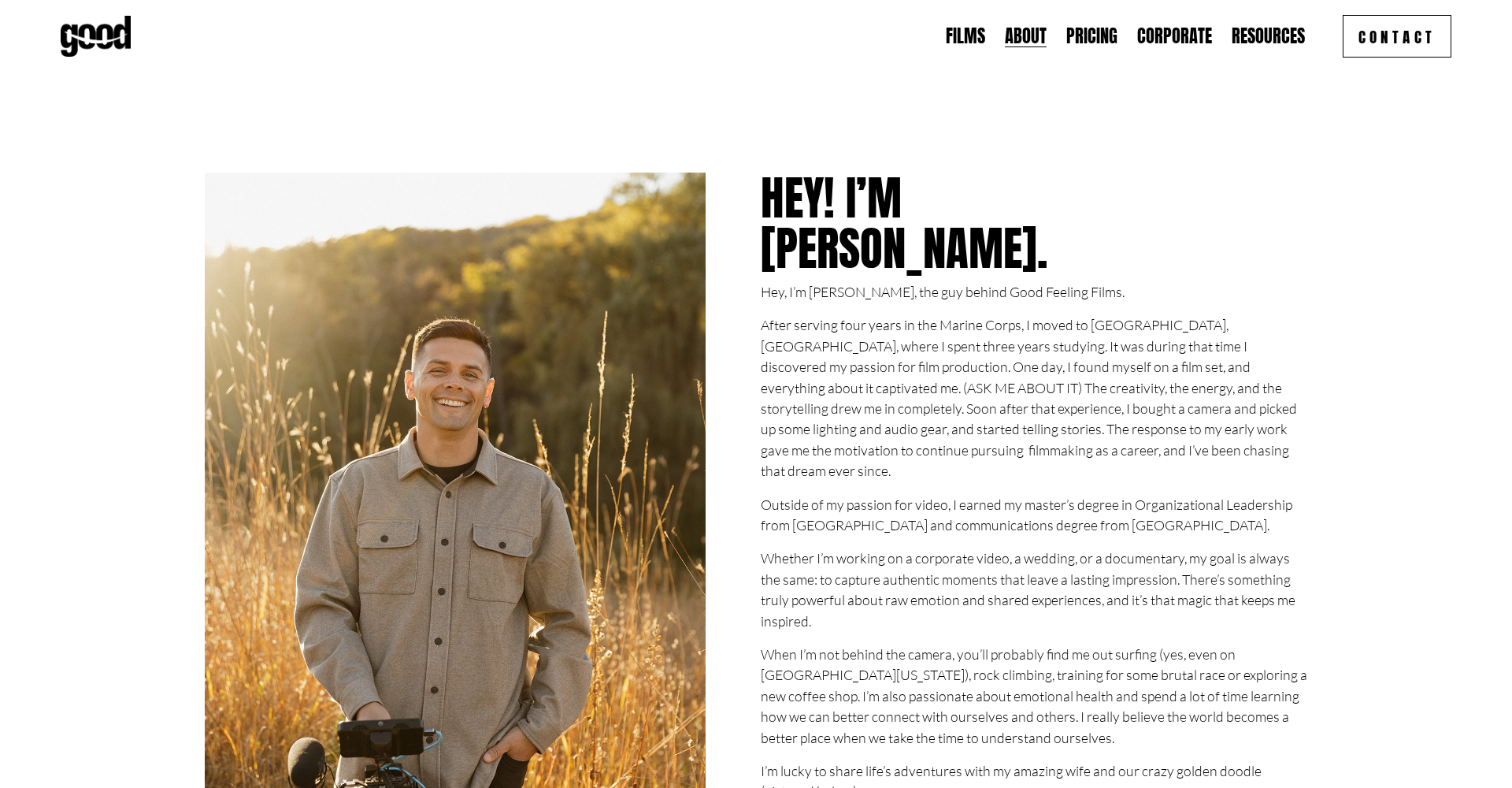
click at [967, 39] on link "Films" at bounding box center [965, 36] width 40 height 24
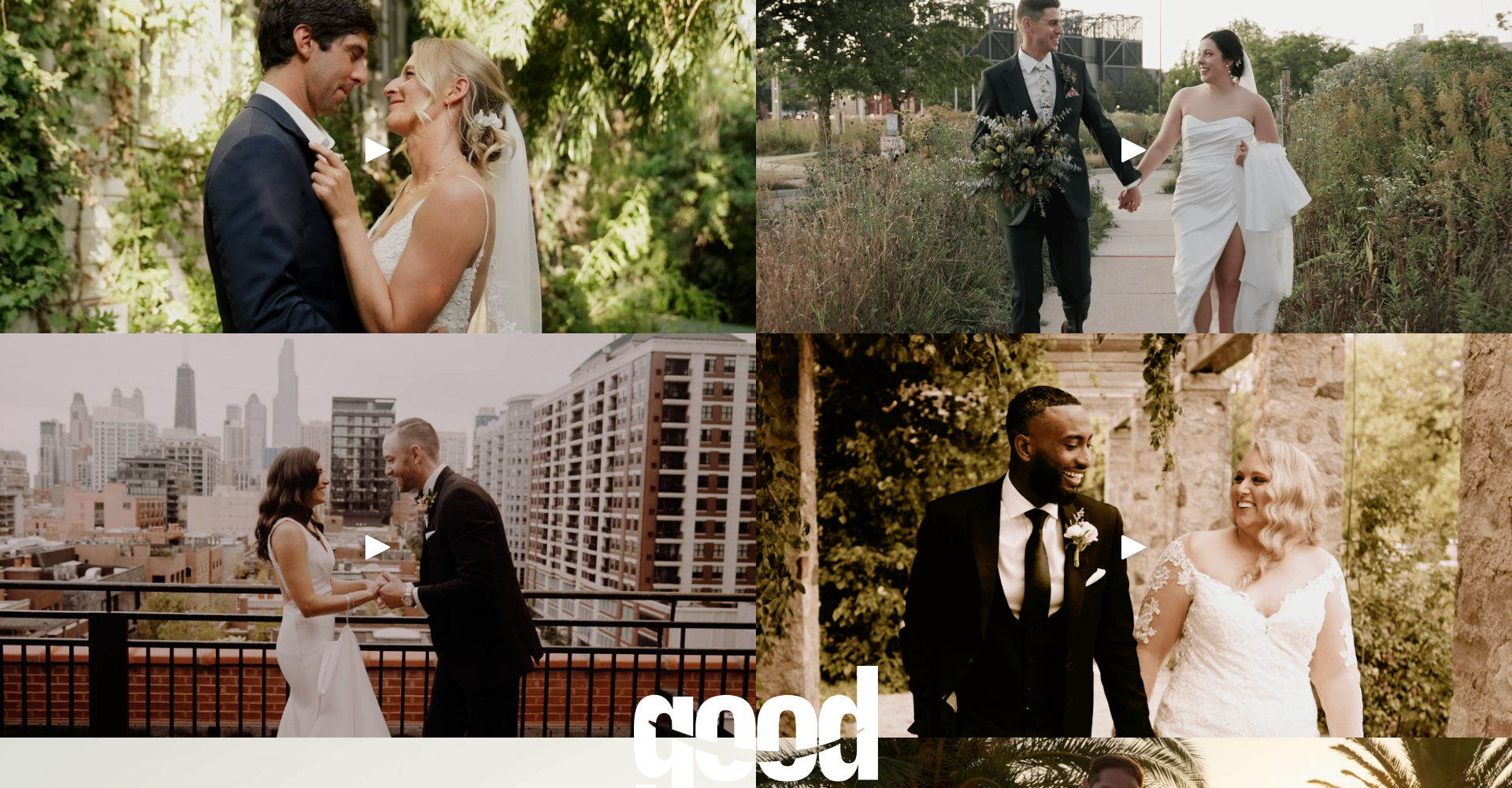
scroll to position [1303, 0]
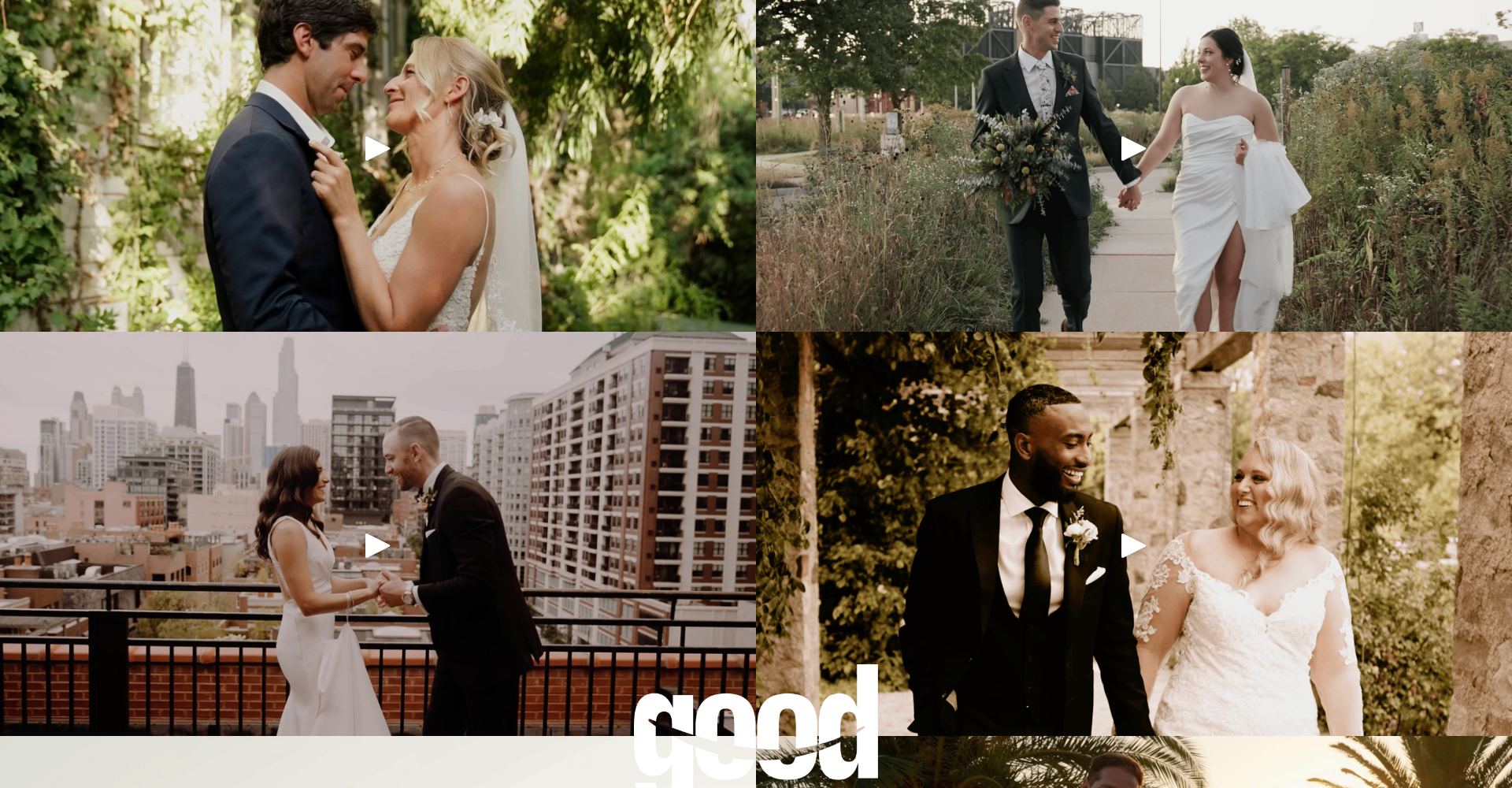
click at [378, 546] on div "Play" at bounding box center [378, 545] width 38 height 38
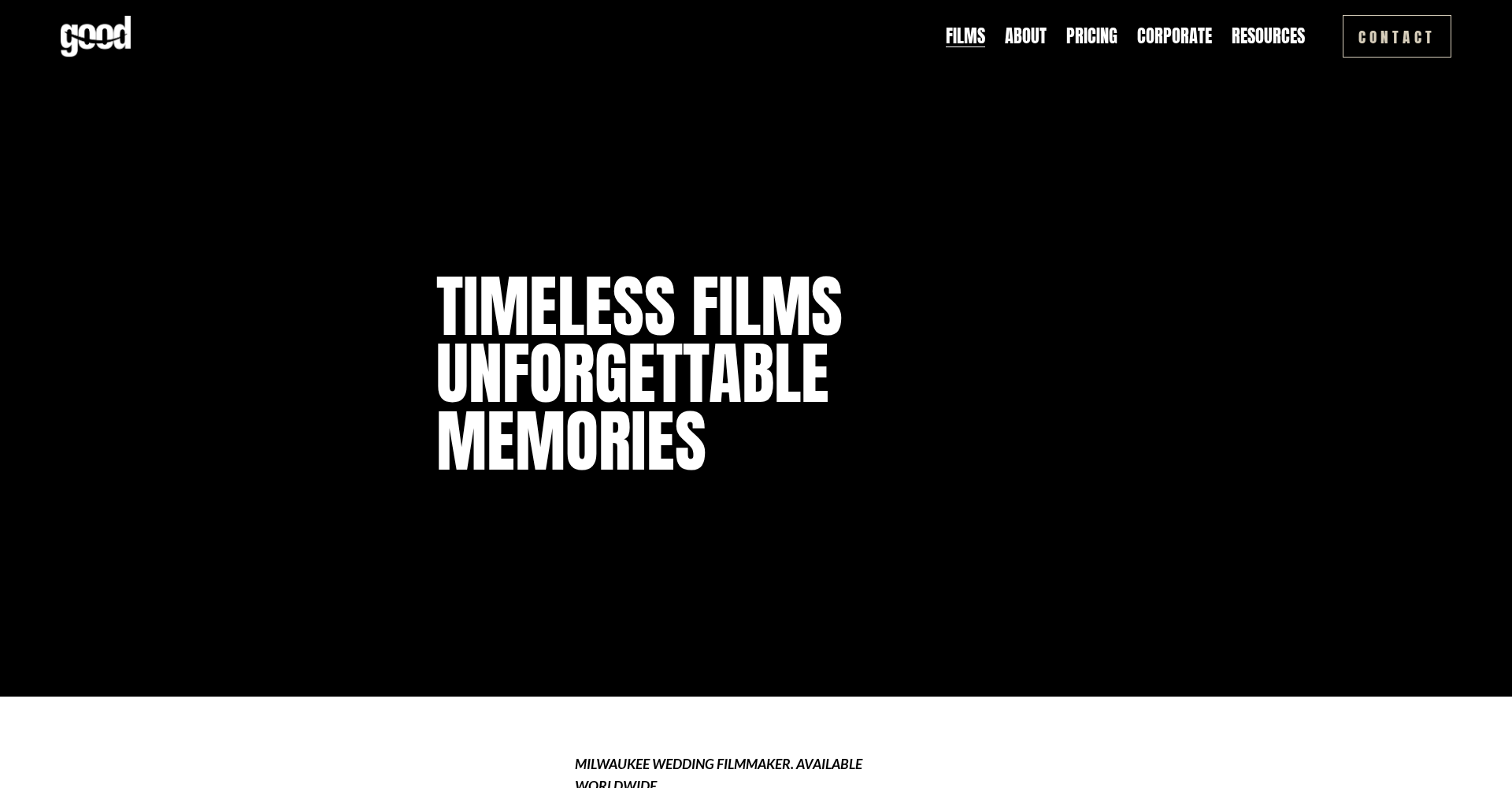
scroll to position [0, 0]
